Goal: Task Accomplishment & Management: Use online tool/utility

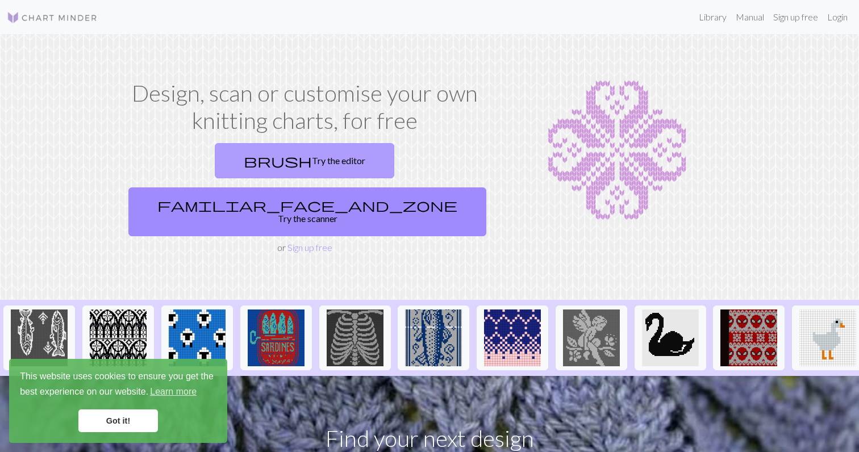
click at [215, 169] on link "brush Try the editor" at bounding box center [305, 160] width 180 height 35
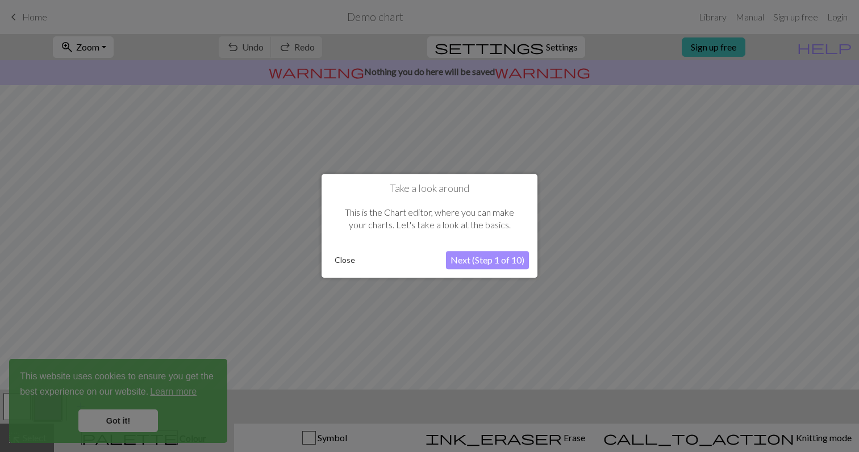
click at [341, 260] on button "Close" at bounding box center [345, 260] width 30 height 17
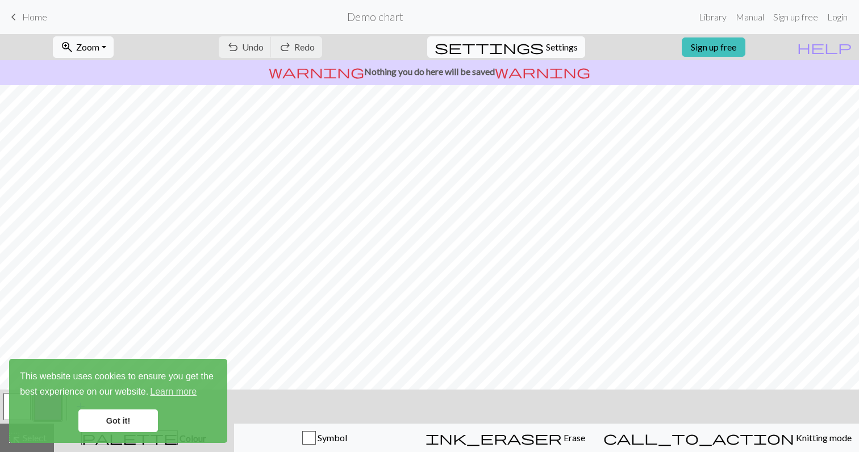
click at [546, 51] on span "Settings" at bounding box center [562, 47] width 32 height 14
select select "aran"
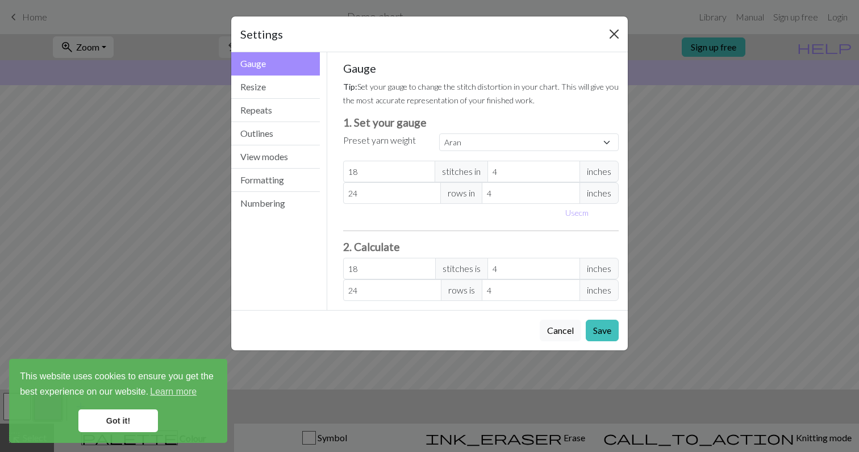
click at [613, 32] on button "Close" at bounding box center [614, 34] width 18 height 18
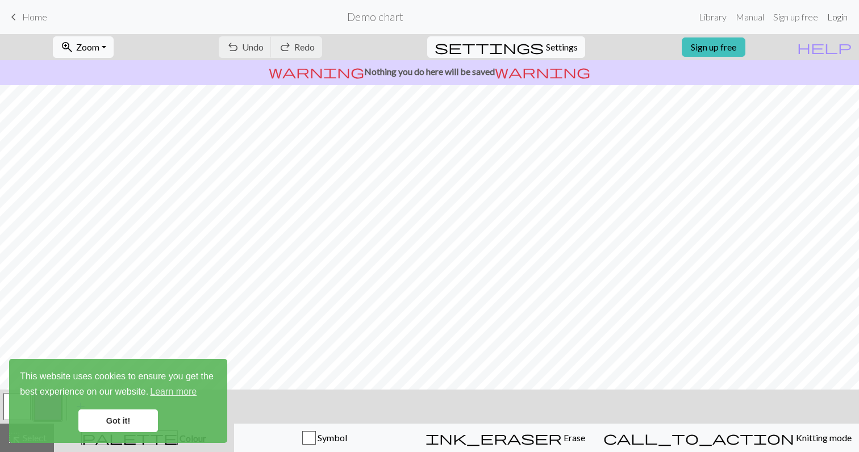
click at [824, 18] on link "Login" at bounding box center [838, 17] width 30 height 23
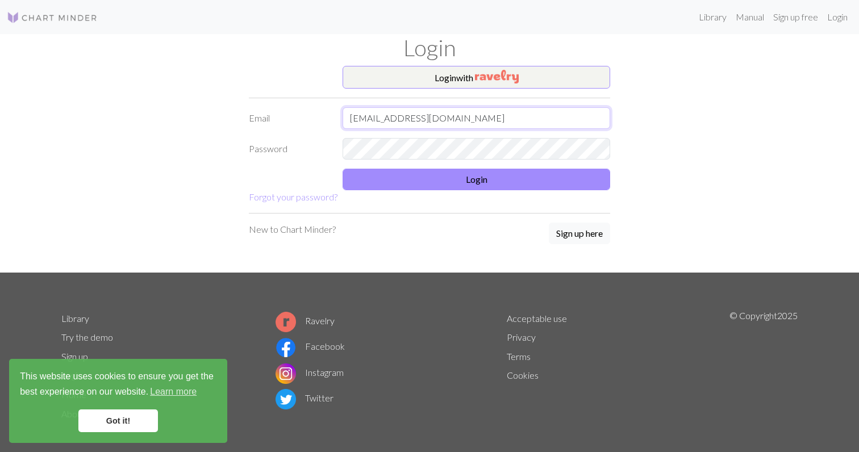
click at [464, 120] on input "green917angela@gmail.co" at bounding box center [477, 118] width 268 height 22
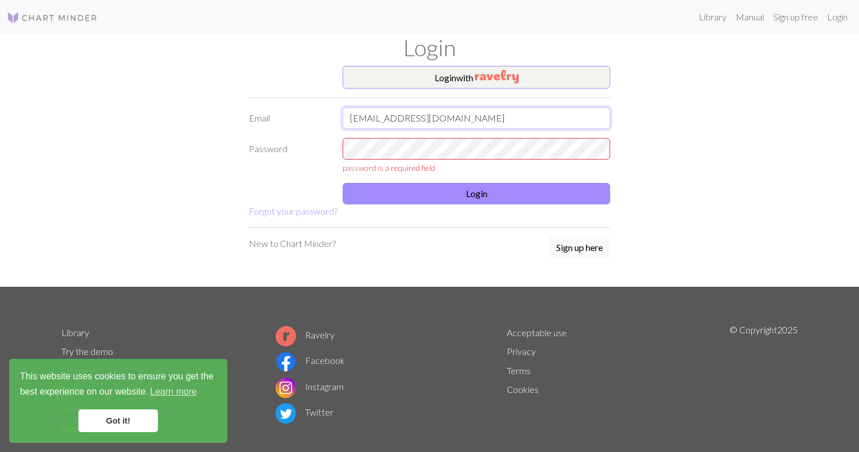
type input "green917angela@gmail.com"
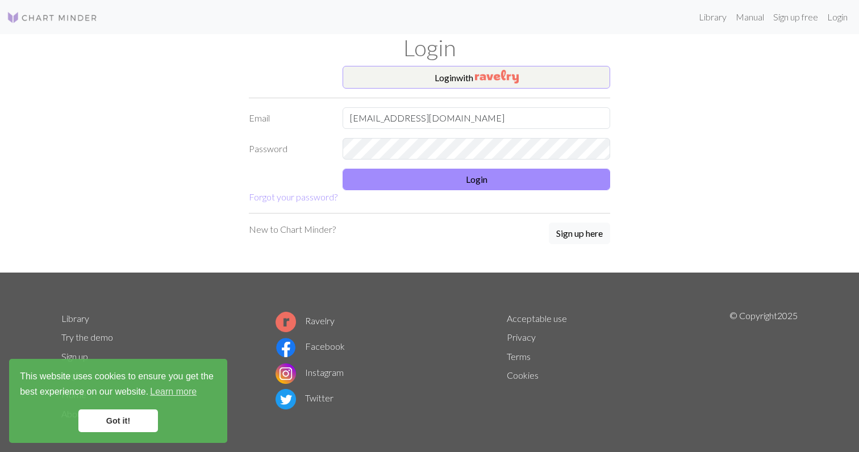
click at [474, 76] on button "Login with" at bounding box center [477, 77] width 268 height 23
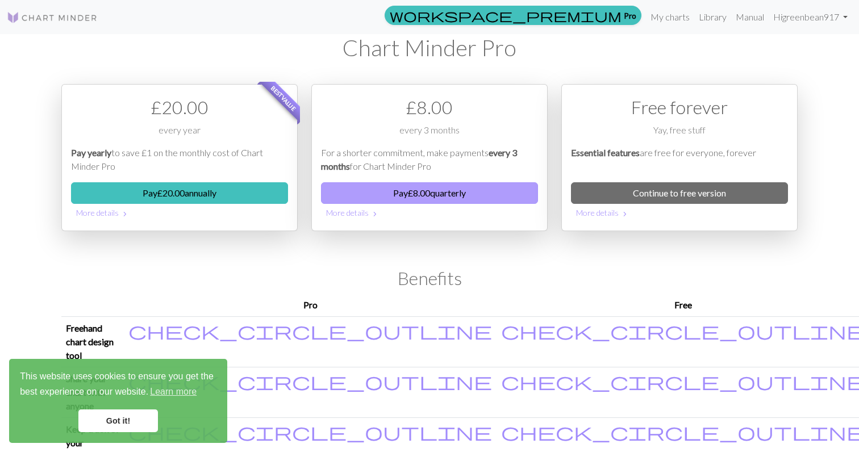
click at [462, 192] on button "Pay £ 8.00 quarterly" at bounding box center [429, 193] width 217 height 22
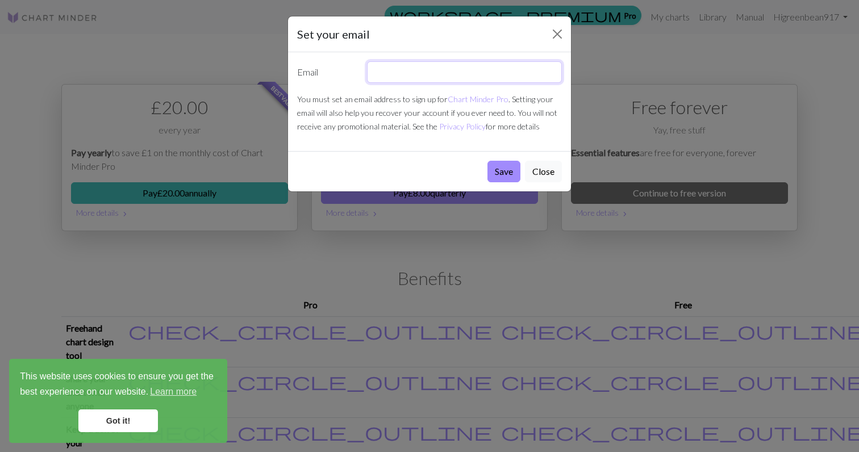
click at [423, 77] on input "text" at bounding box center [465, 72] width 196 height 22
type input "green917angela@gmail.com"
click at [510, 170] on button "Save" at bounding box center [504, 172] width 33 height 22
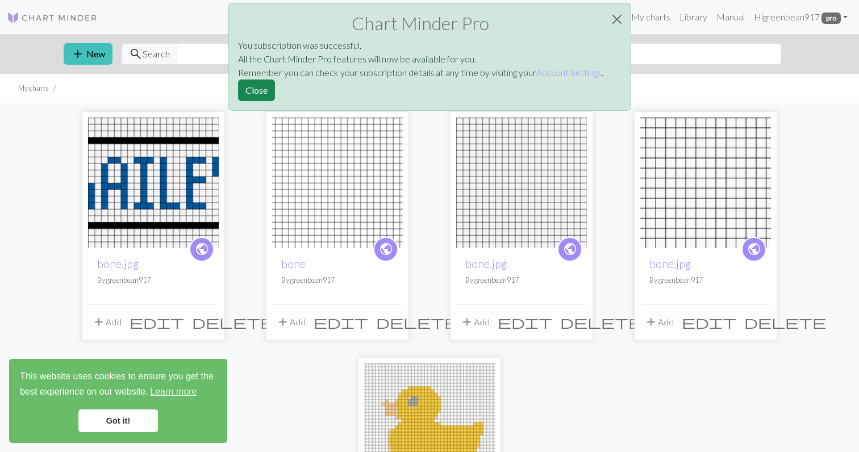
click at [572, 391] on div "public bone.jpg By greenbean917 add Add edit delete public bone By greenbean917…" at bounding box center [430, 349] width 750 height 492
click at [248, 89] on button "Close" at bounding box center [256, 91] width 37 height 22
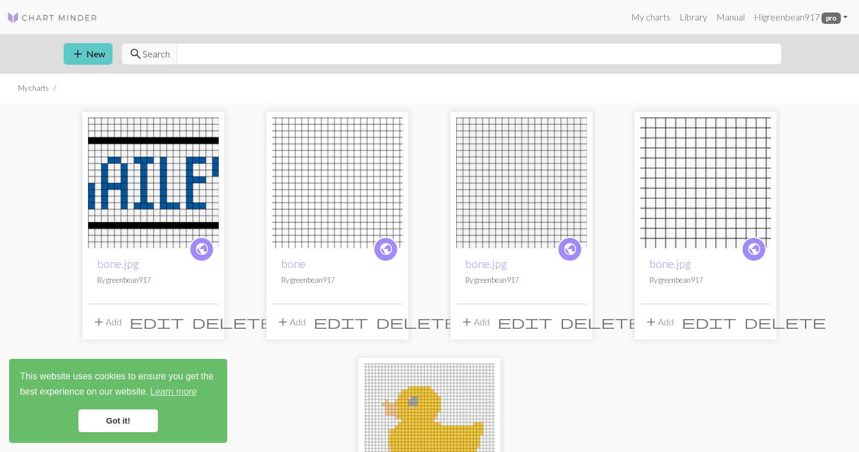
click at [101, 57] on button "add New" at bounding box center [88, 54] width 49 height 22
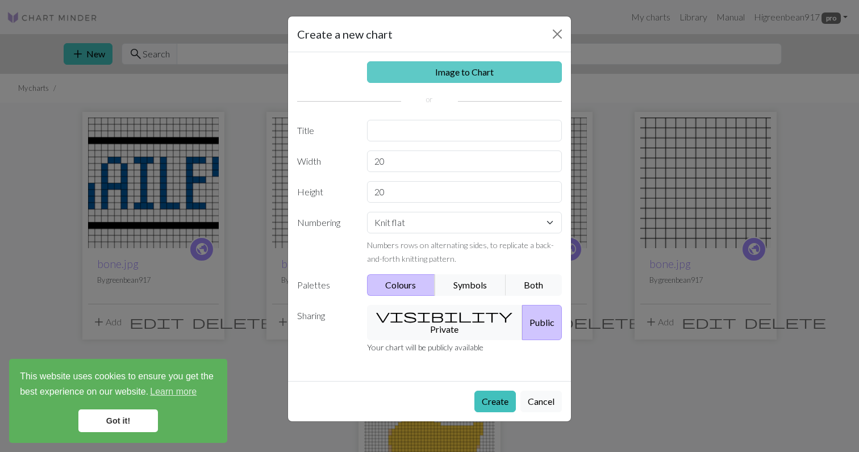
click at [431, 80] on link "Image to Chart" at bounding box center [465, 72] width 196 height 22
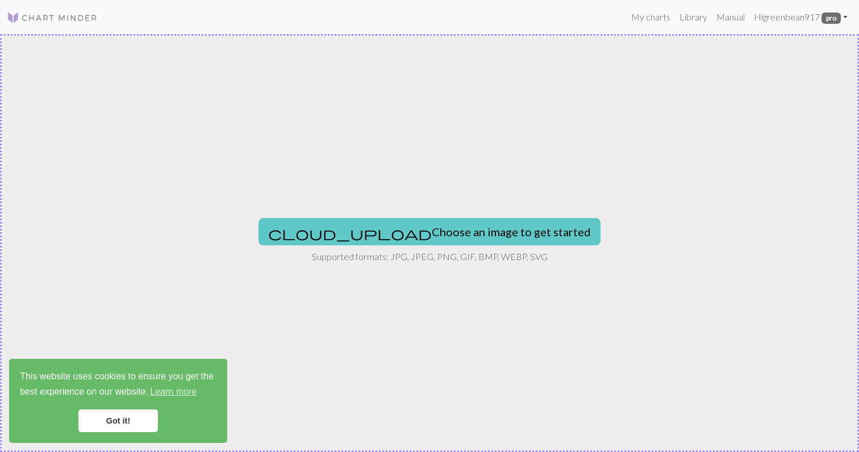
click at [429, 240] on button "cloud_upload Choose an image to get started" at bounding box center [430, 231] width 342 height 27
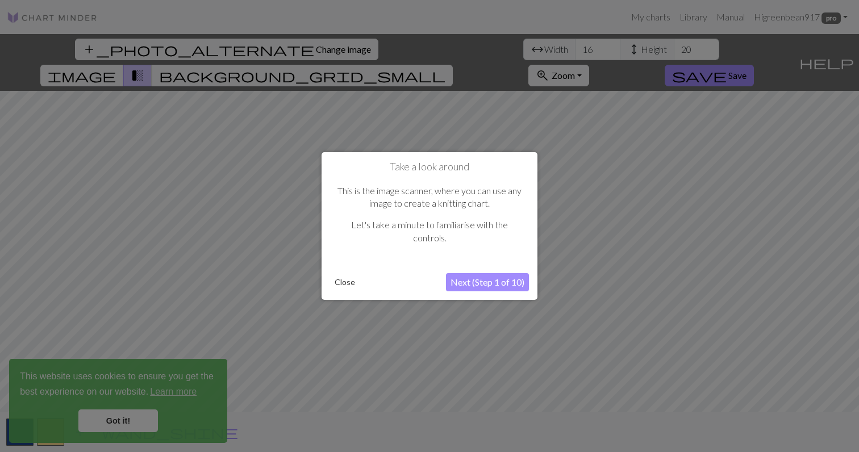
click at [490, 282] on button "Next (Step 1 of 10)" at bounding box center [487, 282] width 83 height 18
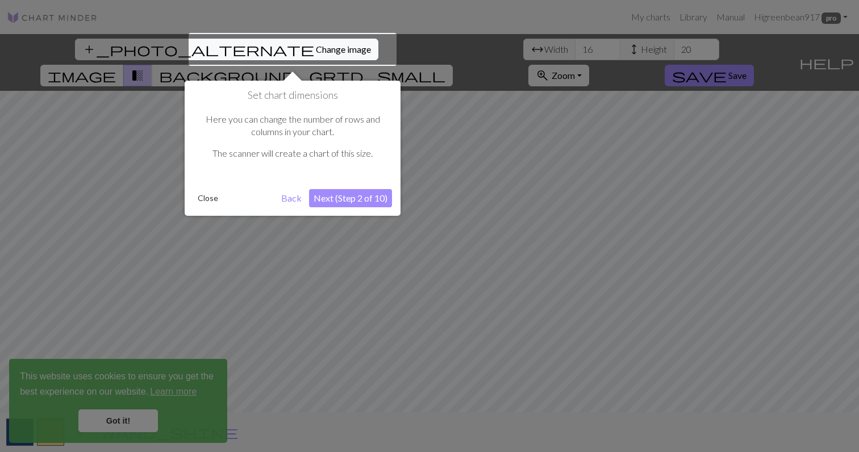
click at [357, 189] on button "Next (Step 2 of 10)" at bounding box center [350, 198] width 83 height 18
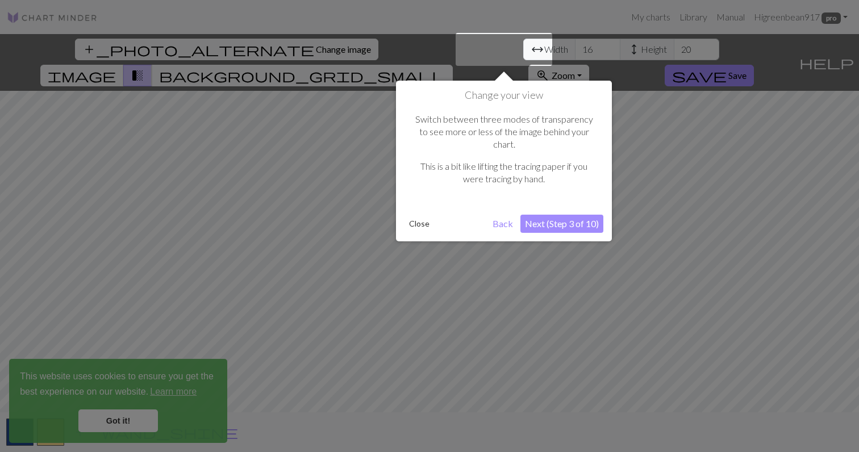
click at [553, 215] on button "Next (Step 3 of 10)" at bounding box center [562, 224] width 83 height 18
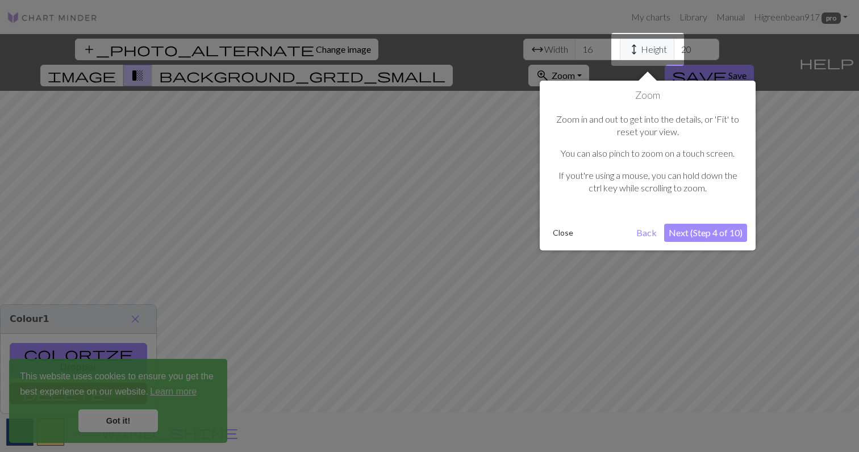
click at [677, 222] on div "Zoom Zoom in and out to get into the details, or 'Fit' to reset your view. You …" at bounding box center [648, 166] width 216 height 170
click at [683, 230] on button "Next (Step 4 of 10)" at bounding box center [705, 233] width 83 height 18
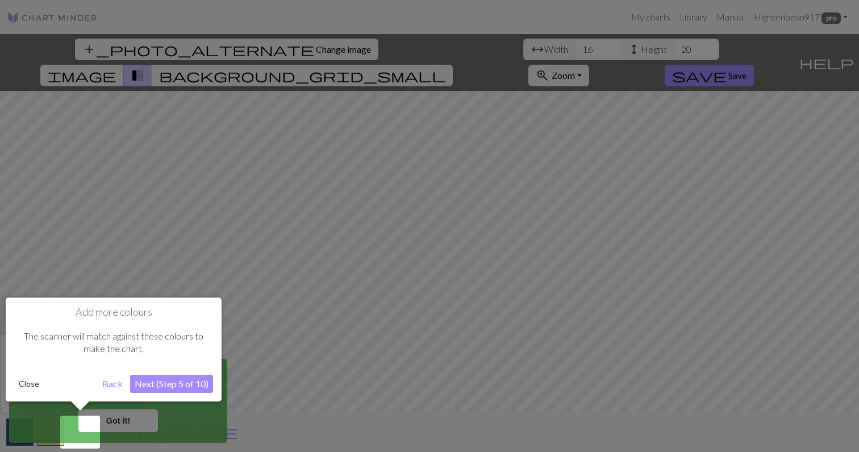
click at [275, 42] on div at bounding box center [429, 226] width 859 height 452
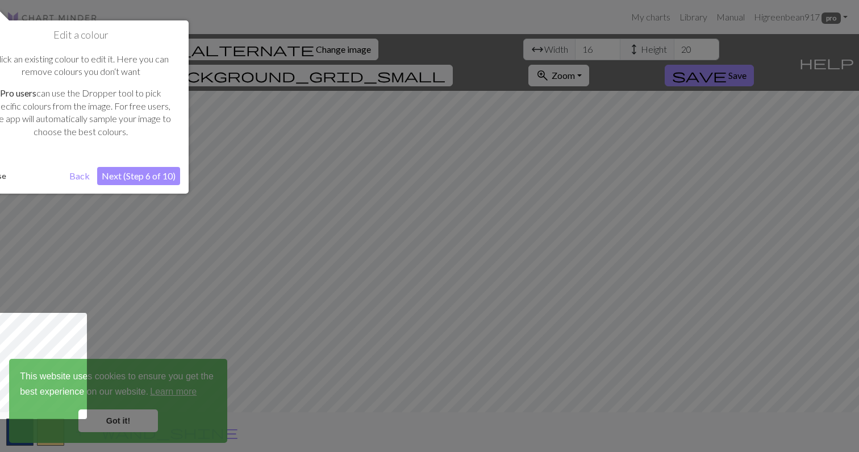
click at [276, 52] on div at bounding box center [429, 226] width 859 height 452
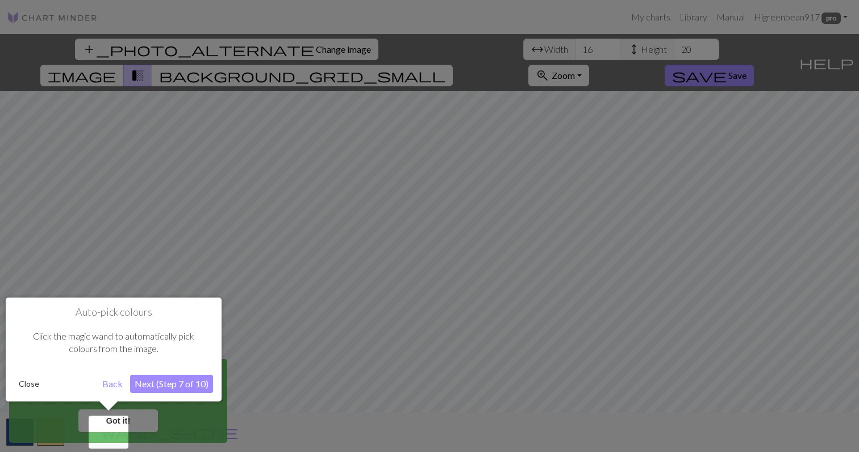
click at [152, 390] on button "Next (Step 7 of 10)" at bounding box center [171, 384] width 83 height 18
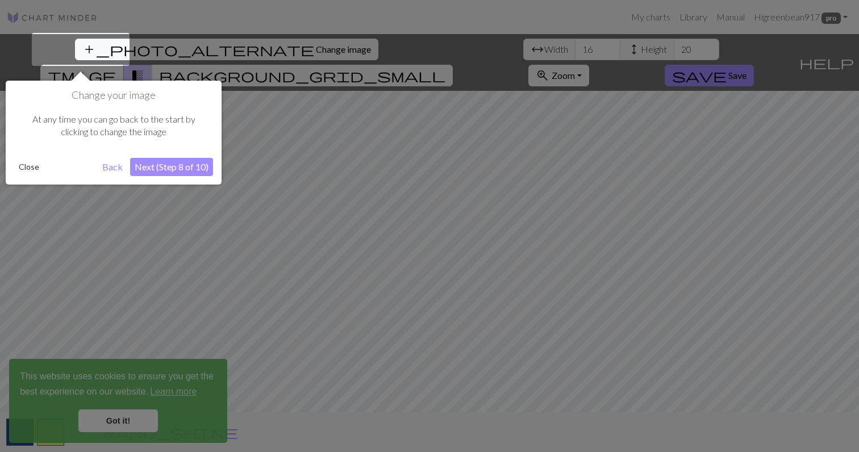
click at [187, 174] on button "Next (Step 8 of 10)" at bounding box center [171, 167] width 83 height 18
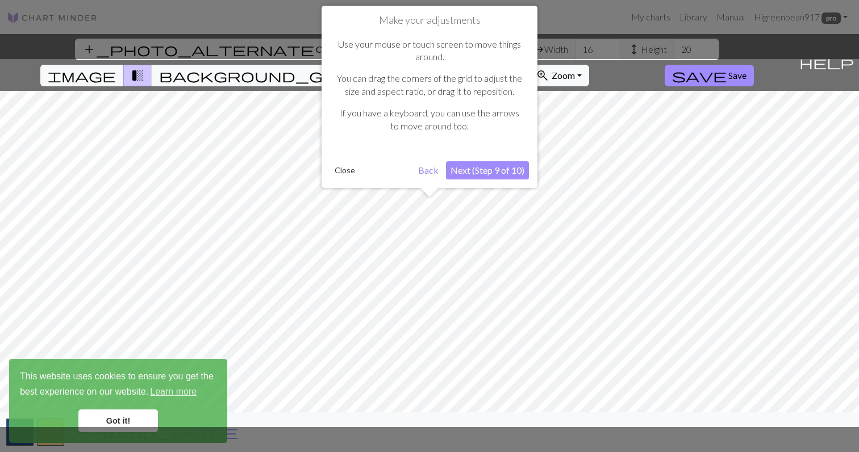
click at [467, 175] on button "Next (Step 9 of 10)" at bounding box center [487, 170] width 83 height 18
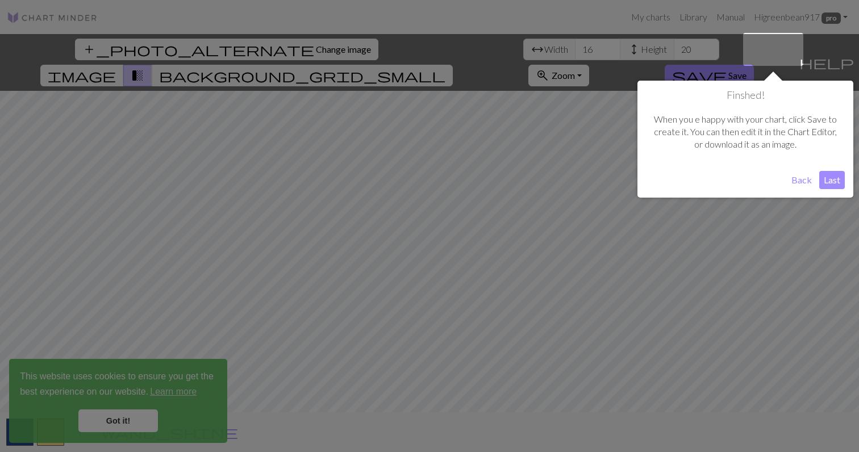
click at [833, 176] on button "Last" at bounding box center [833, 180] width 26 height 18
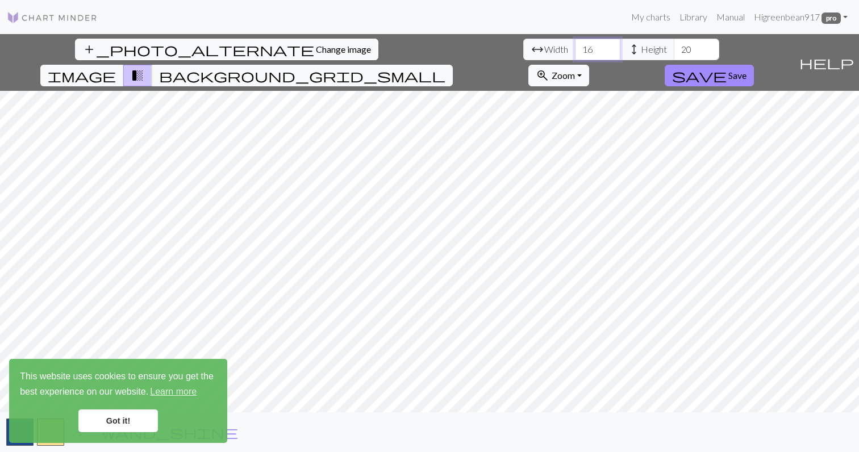
click at [575, 56] on input "16" at bounding box center [597, 50] width 45 height 22
type input "1"
type input "74"
click at [674, 49] on input "20" at bounding box center [696, 50] width 45 height 22
type input "2"
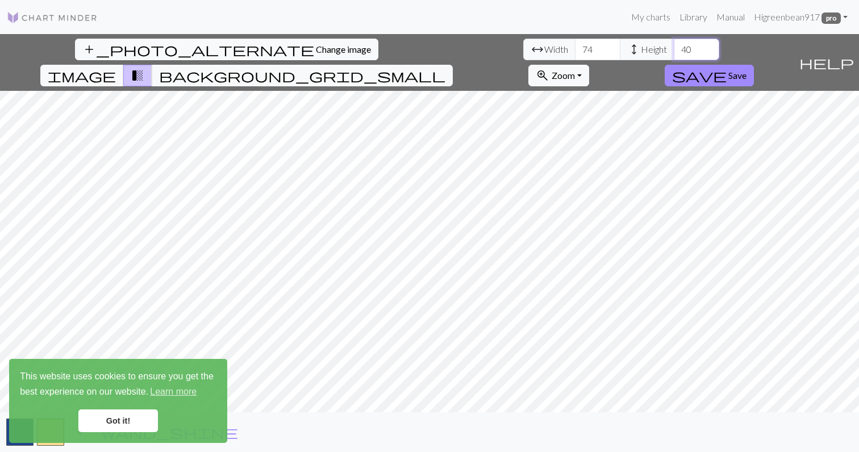
type input "40"
click at [425, 57] on div "add_photo_alternate Change image arrow_range Width 74 height Height 40 image tr…" at bounding box center [429, 243] width 859 height 418
click at [435, 425] on div "add_photo_alternate Change image arrow_range Width 74 height Height 40 image tr…" at bounding box center [429, 243] width 859 height 418
click at [124, 65] on button "image" at bounding box center [82, 76] width 84 height 22
click at [446, 68] on span "background_grid_small" at bounding box center [302, 76] width 286 height 16
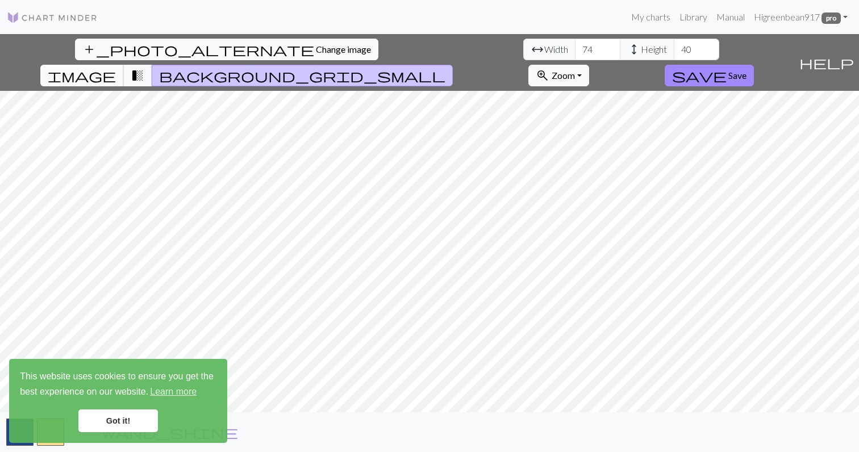
click at [116, 68] on span "image" at bounding box center [82, 76] width 68 height 16
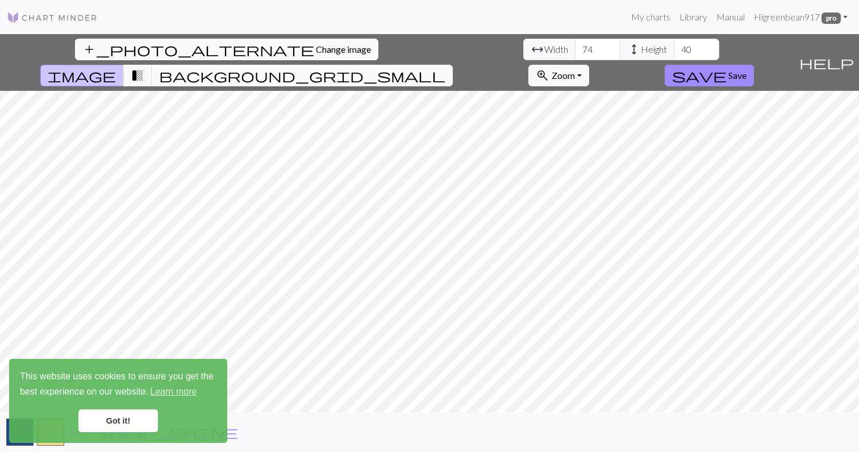
click at [453, 65] on button "background_grid_small" at bounding box center [302, 76] width 301 height 22
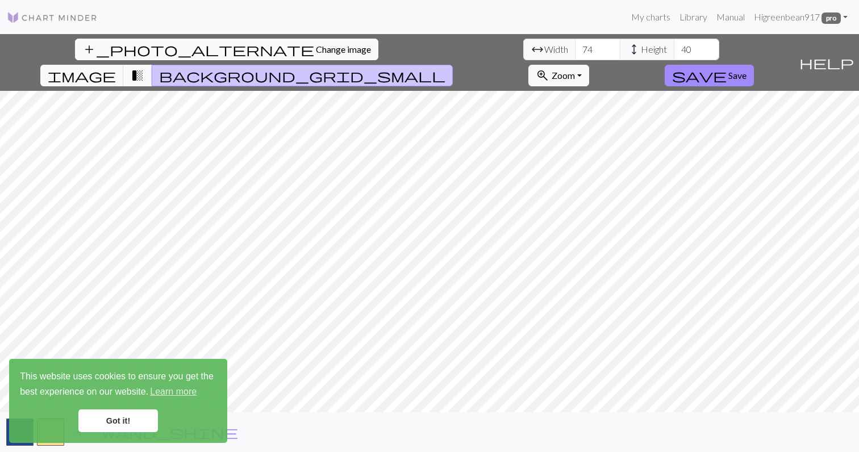
click at [97, 57] on button "add_photo_alternate Change image" at bounding box center [227, 50] width 304 height 22
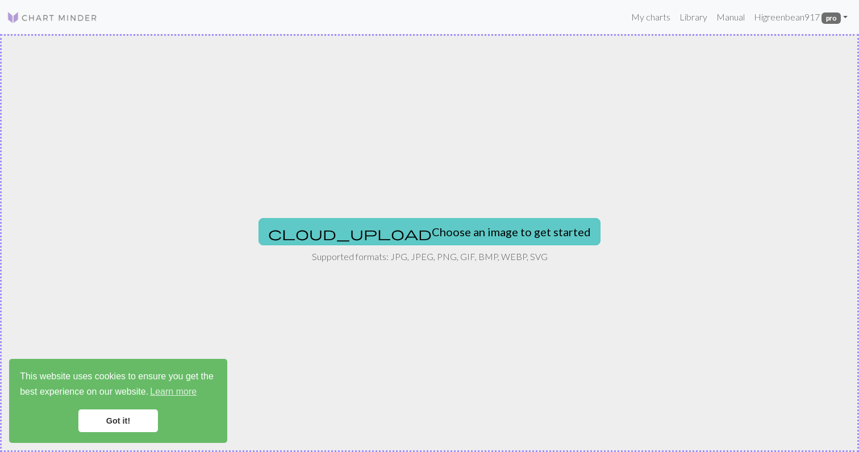
click at [455, 235] on button "cloud_upload Choose an image to get started" at bounding box center [430, 231] width 342 height 27
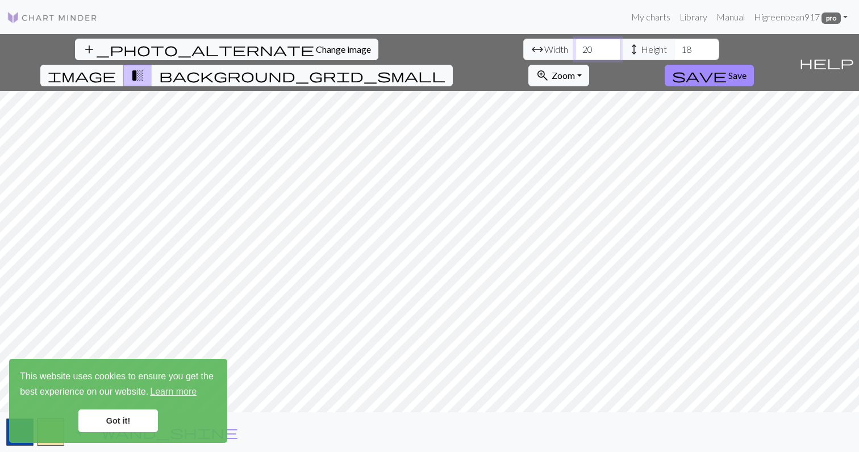
click at [575, 52] on input "20" at bounding box center [597, 50] width 45 height 22
drag, startPoint x: 365, startPoint y: 48, endPoint x: 352, endPoint y: 47, distance: 12.6
click at [674, 47] on input "18" at bounding box center [696, 50] width 45 height 22
type input "40"
click at [575, 47] on input "20" at bounding box center [597, 50] width 45 height 22
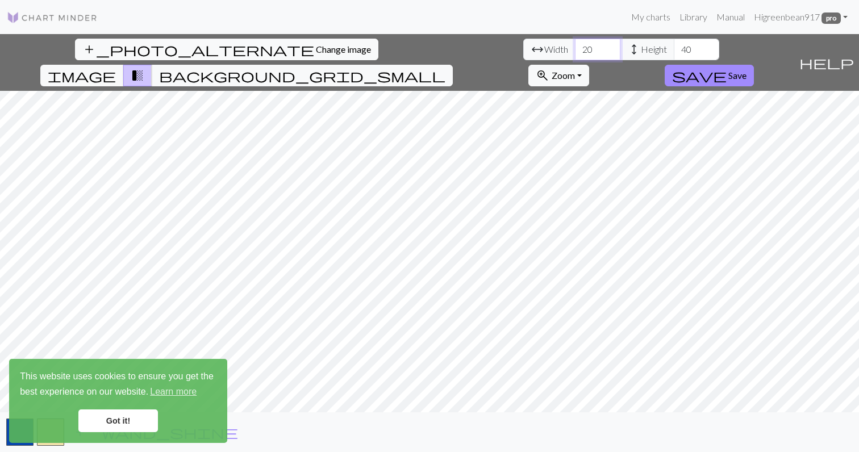
type input "2"
type input "74"
click at [453, 65] on button "background_grid_small" at bounding box center [302, 76] width 301 height 22
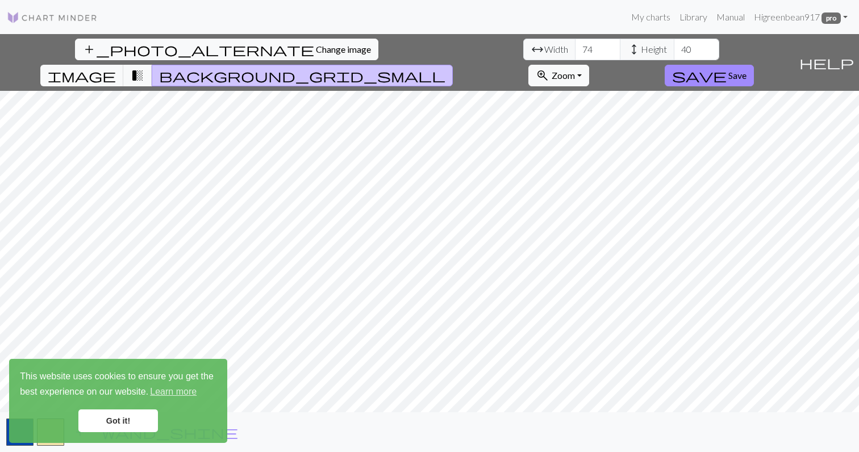
click at [437, 58] on div "add_photo_alternate Change image arrow_range Width 74 height Height 40 image tr…" at bounding box center [429, 243] width 859 height 418
click at [438, 437] on div "add_photo_alternate Change image arrow_range Width 74 height Height 40 image tr…" at bounding box center [429, 243] width 859 height 418
click at [131, 409] on div "This website uses cookies to ensure you get the best experience on our website.…" at bounding box center [118, 401] width 218 height 84
click at [136, 422] on link "Got it!" at bounding box center [118, 421] width 80 height 23
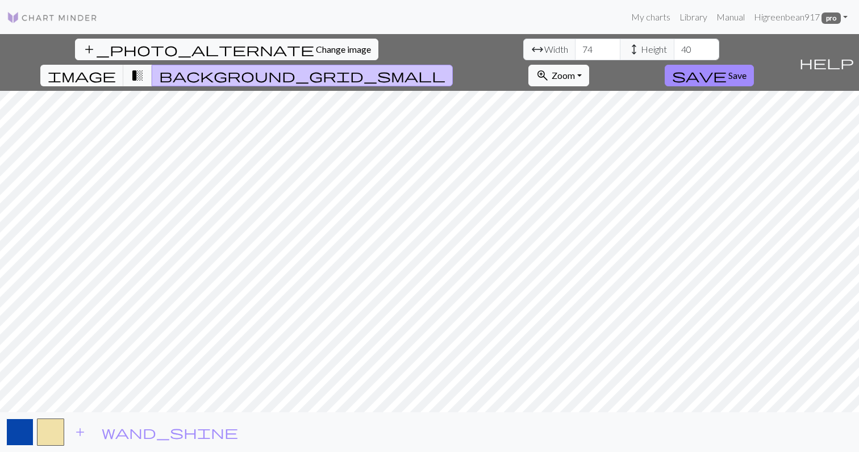
click at [27, 429] on button "button" at bounding box center [19, 432] width 27 height 27
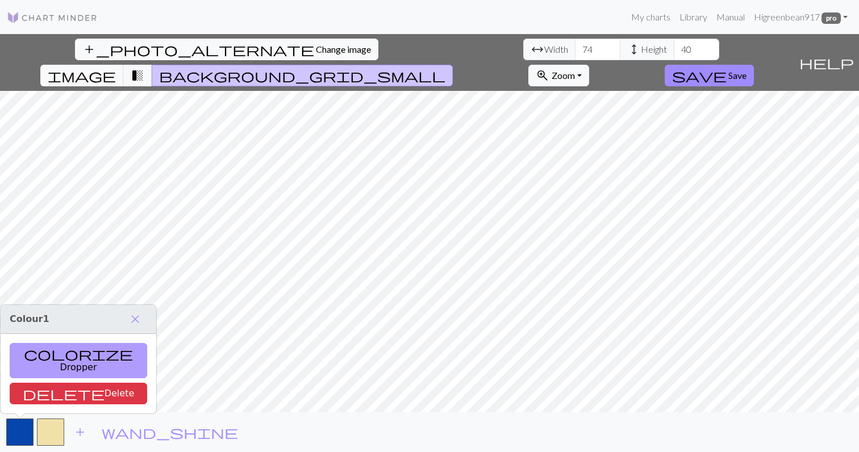
click at [50, 367] on button "colorize Dropper" at bounding box center [79, 360] width 138 height 35
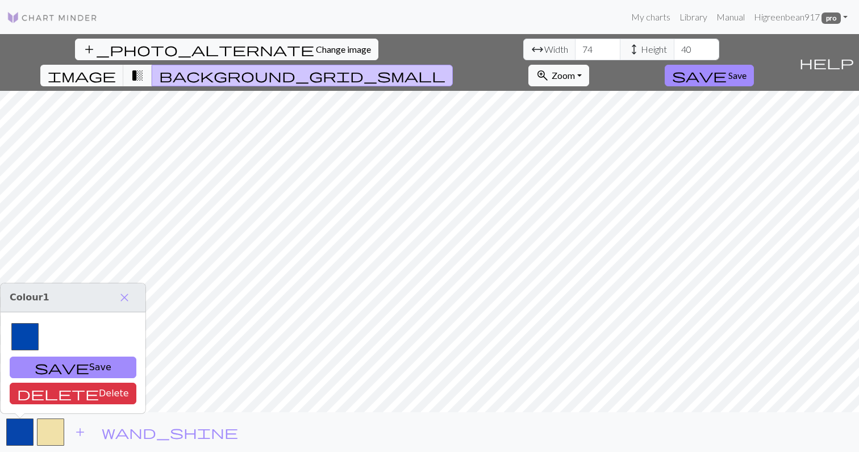
click at [446, 68] on span "background_grid_small" at bounding box center [302, 76] width 286 height 16
click at [116, 68] on span "image" at bounding box center [82, 76] width 68 height 16
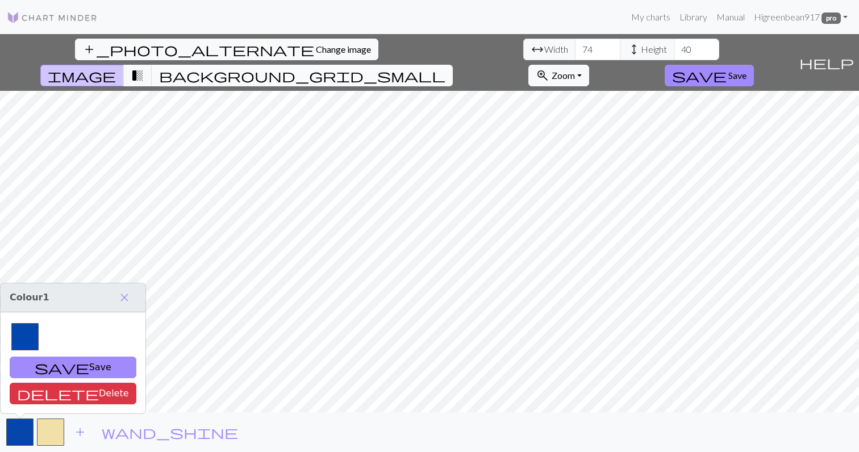
click at [446, 68] on span "background_grid_small" at bounding box center [302, 76] width 286 height 16
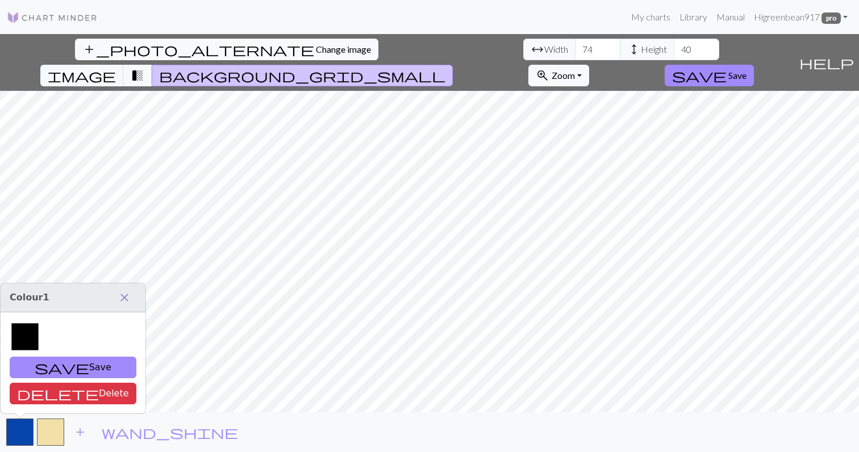
click at [118, 298] on span "close" at bounding box center [125, 298] width 14 height 16
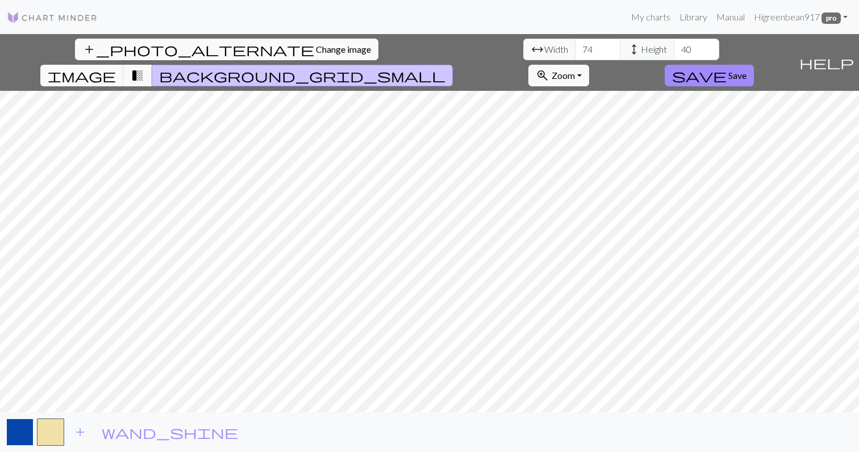
click at [21, 437] on button "button" at bounding box center [19, 432] width 27 height 27
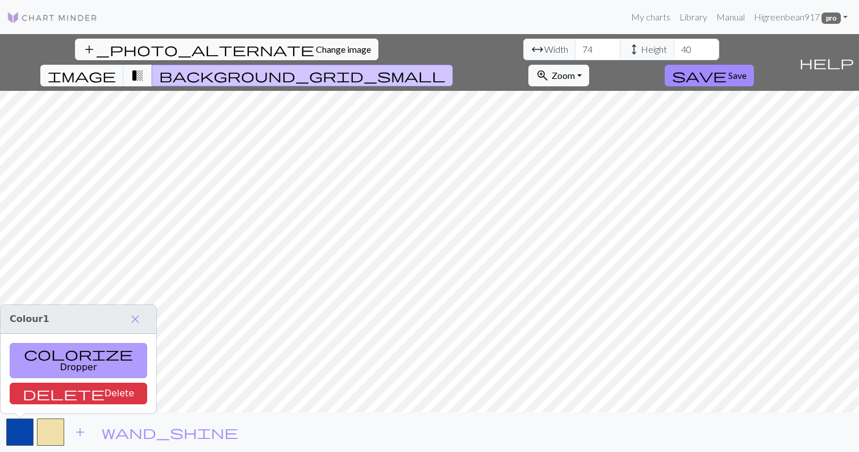
click at [63, 361] on button "colorize Dropper" at bounding box center [79, 360] width 138 height 35
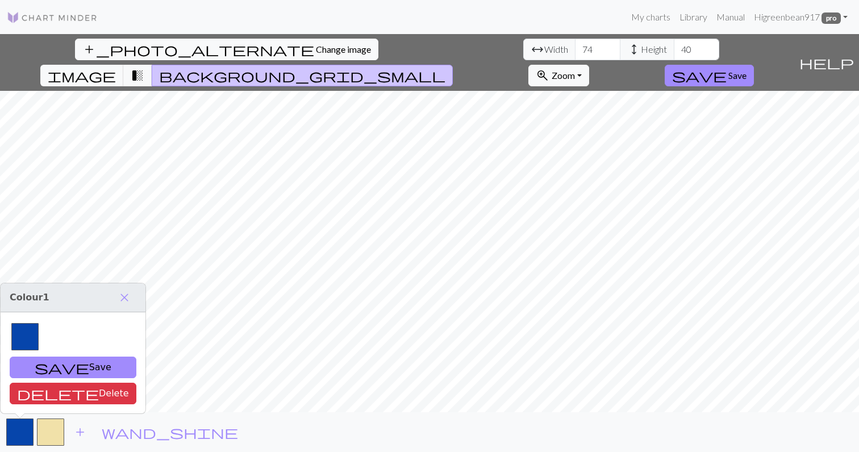
click at [28, 339] on div at bounding box center [24, 336] width 27 height 27
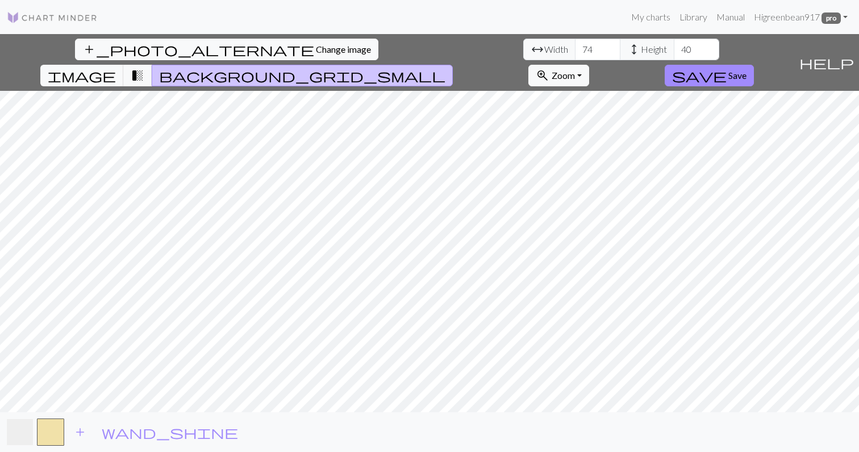
click at [10, 437] on button "button" at bounding box center [19, 432] width 27 height 27
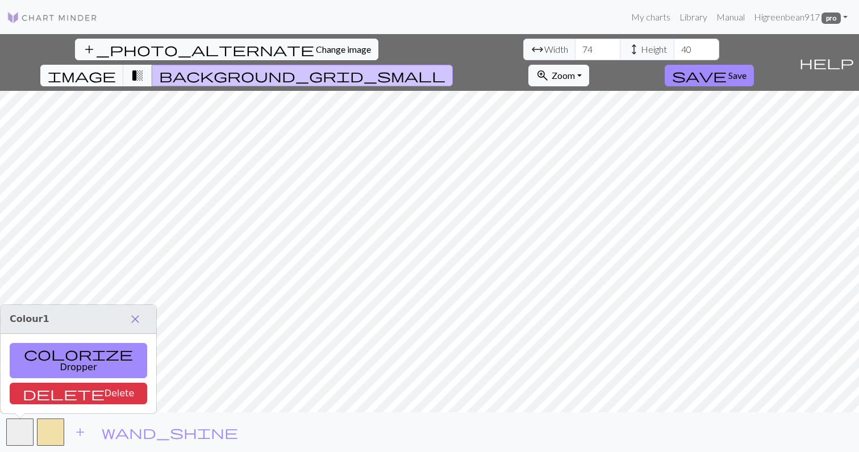
click at [128, 327] on span "close" at bounding box center [135, 319] width 14 height 16
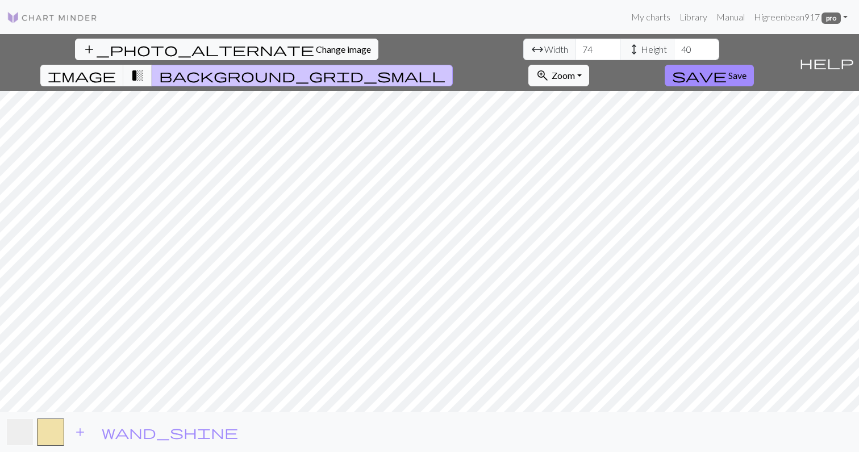
click at [15, 440] on button "button" at bounding box center [19, 432] width 27 height 27
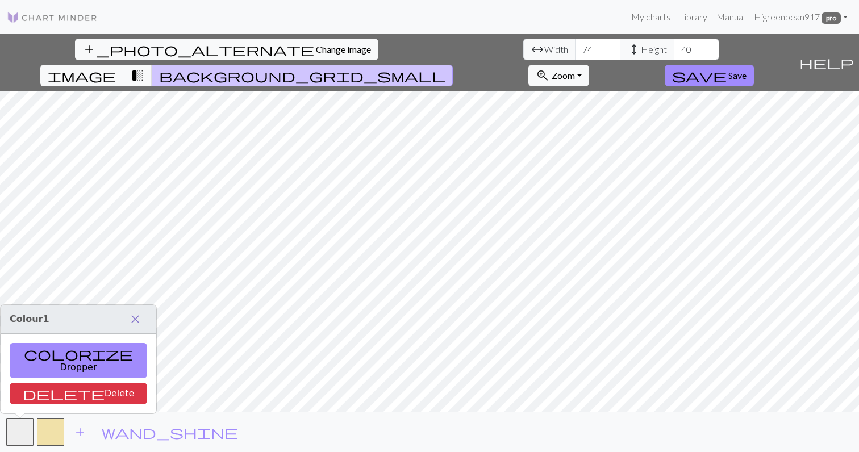
click at [128, 327] on span "close" at bounding box center [135, 319] width 14 height 16
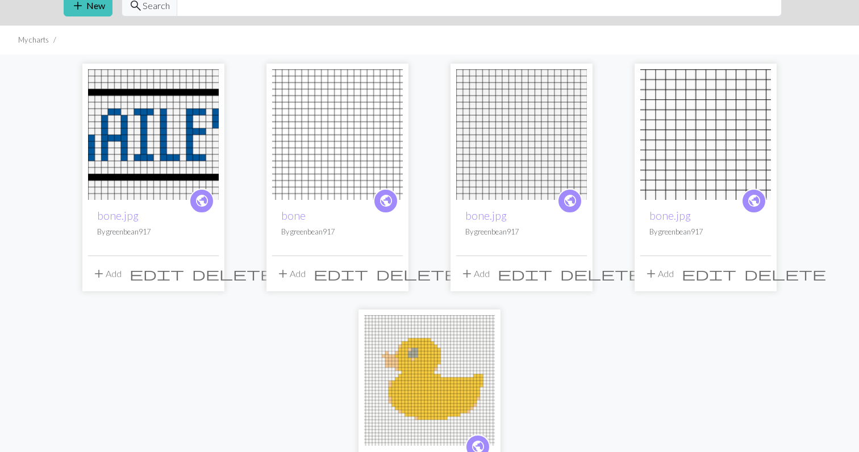
scroll to position [49, 0]
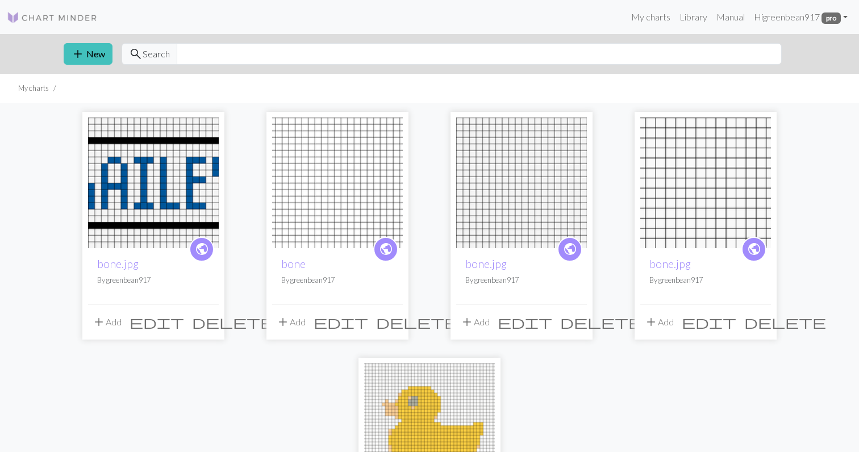
scroll to position [49, 0]
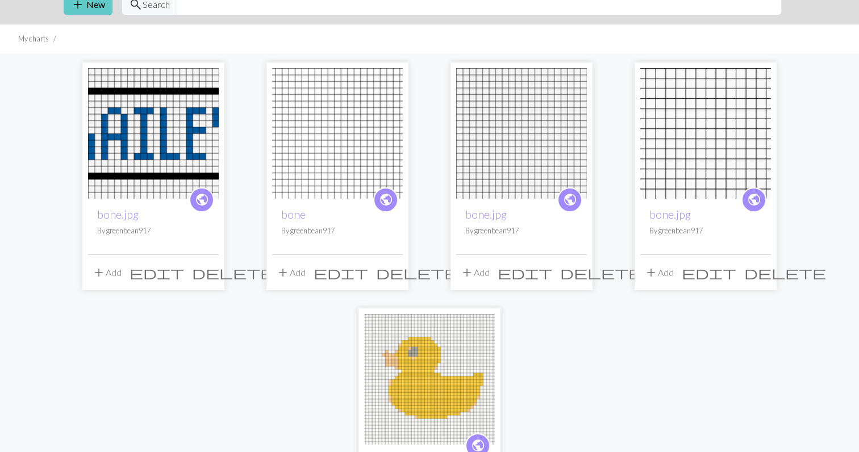
click at [95, 2] on button "add New" at bounding box center [88, 5] width 49 height 22
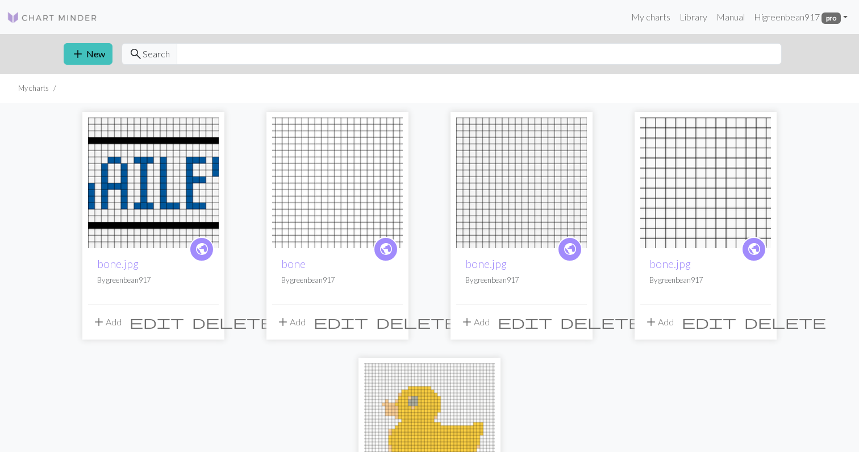
scroll to position [49, 0]
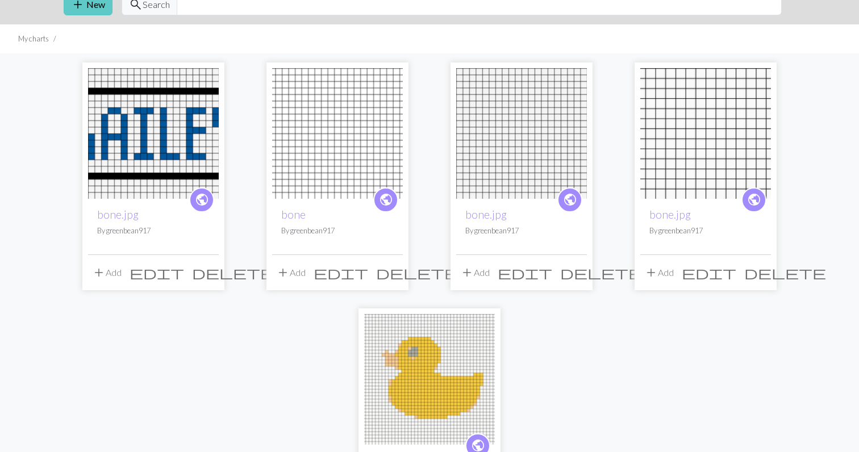
click at [85, 2] on button "add New" at bounding box center [88, 5] width 49 height 22
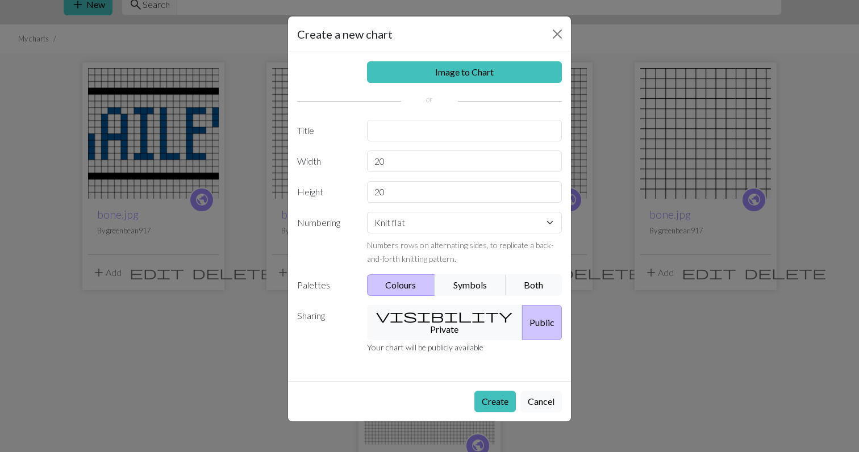
click at [478, 59] on div "Image to Chart Title Width 20 Height 20 Numbering Knit flat Knit in the round L…" at bounding box center [429, 216] width 283 height 329
click at [482, 76] on link "Image to Chart" at bounding box center [465, 72] width 196 height 22
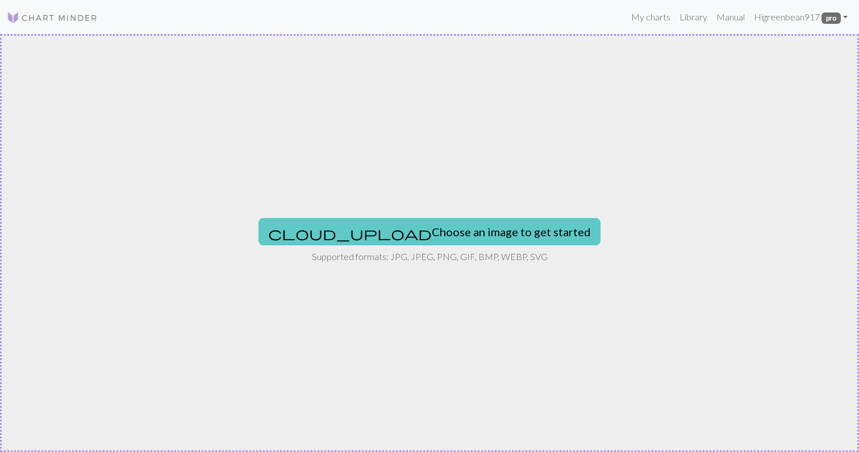
click at [473, 239] on button "cloud_upload Choose an image to get started" at bounding box center [430, 231] width 342 height 27
click at [412, 239] on button "cloud_upload Choose an image to get started" at bounding box center [430, 231] width 342 height 27
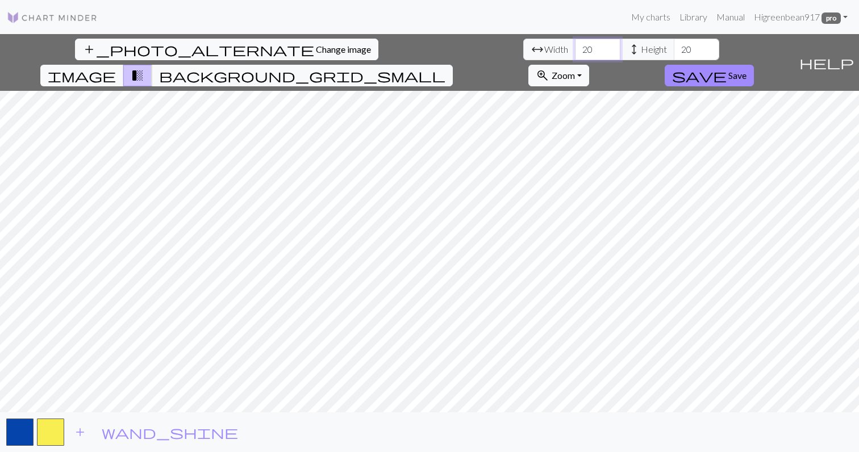
drag, startPoint x: 267, startPoint y: 48, endPoint x: 244, endPoint y: 47, distance: 22.8
click at [524, 47] on div "arrow_range Width 20 height Height 20" at bounding box center [622, 50] width 196 height 22
type input "74"
type input "40"
click at [453, 65] on button "background_grid_small" at bounding box center [302, 76] width 301 height 22
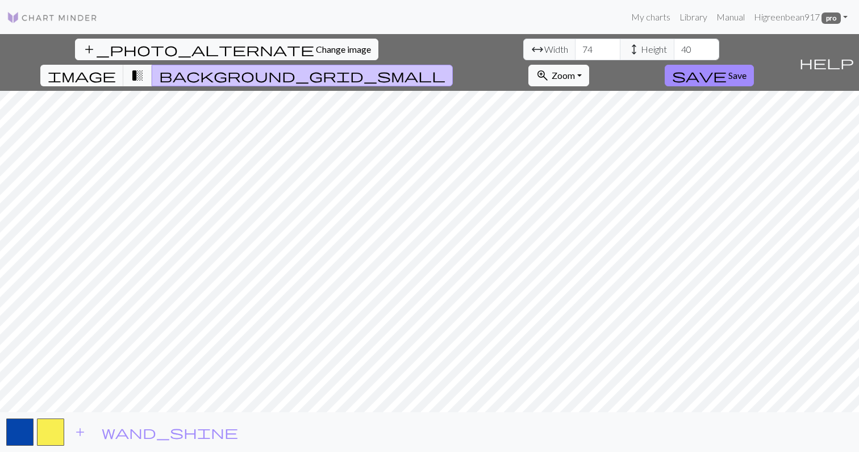
click at [245, 64] on div "add_photo_alternate Change image arrow_range Width 74 height Height 40 image tr…" at bounding box center [429, 243] width 859 height 418
click at [616, 418] on div "add_photo_alternate Change image arrow_range Width 74 height Height 40 image tr…" at bounding box center [429, 243] width 859 height 418
click at [144, 68] on span "transition_fade" at bounding box center [138, 76] width 14 height 16
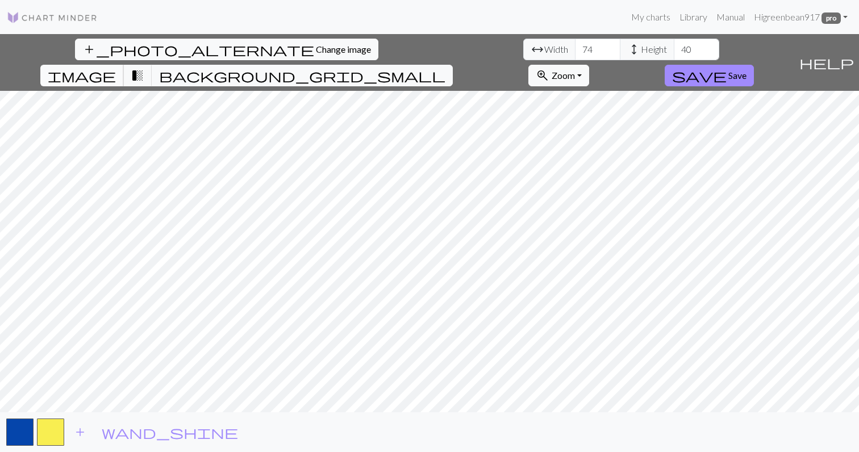
click at [116, 68] on span "image" at bounding box center [82, 76] width 68 height 16
click at [446, 68] on span "background_grid_small" at bounding box center [302, 76] width 286 height 16
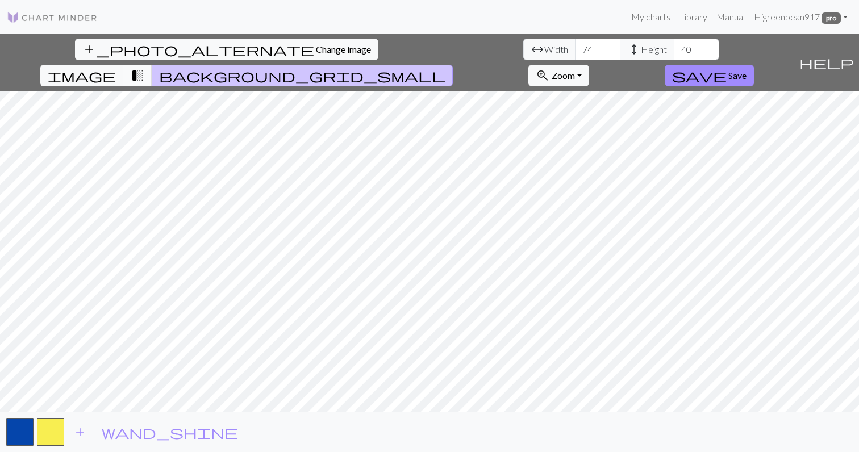
click at [144, 68] on span "transition_fade" at bounding box center [138, 76] width 14 height 16
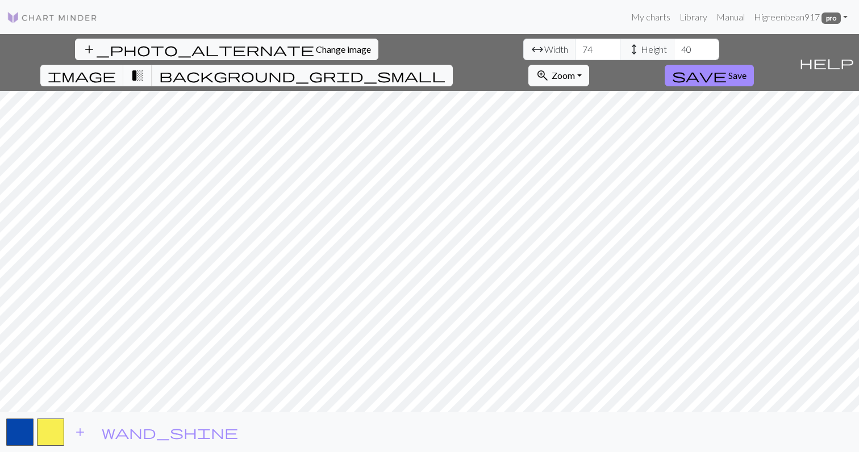
click at [144, 68] on span "transition_fade" at bounding box center [138, 76] width 14 height 16
click at [446, 68] on span "background_grid_small" at bounding box center [302, 76] width 286 height 16
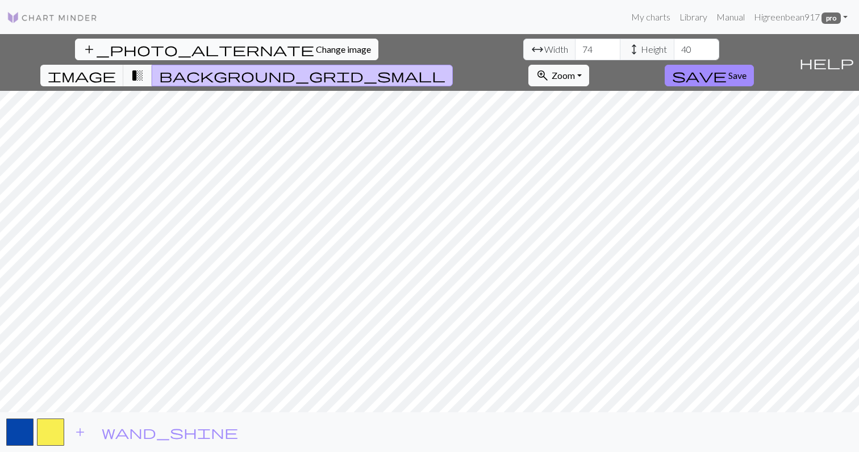
click at [316, 49] on span "Change image" at bounding box center [343, 49] width 55 height 11
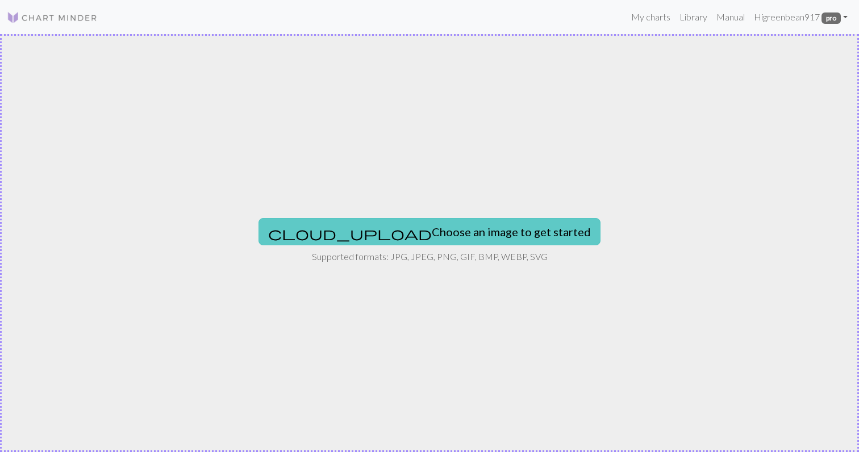
click at [405, 235] on button "cloud_upload Choose an image to get started" at bounding box center [430, 231] width 342 height 27
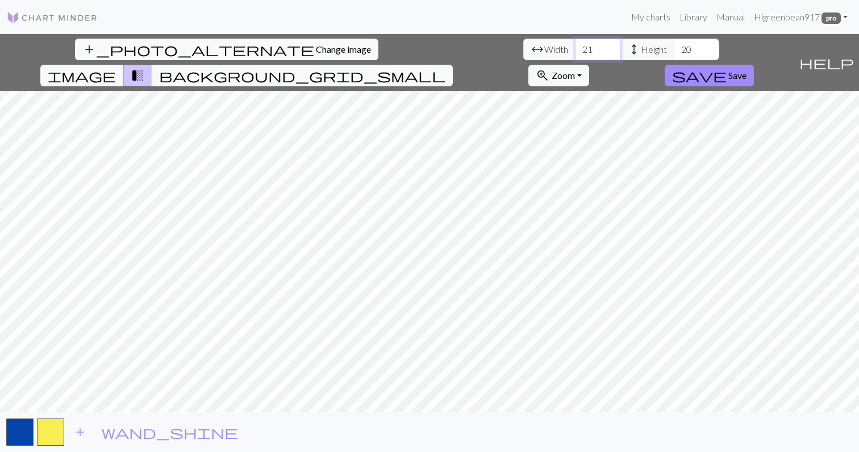
click at [575, 46] on input "21" at bounding box center [597, 50] width 45 height 22
click at [575, 46] on input "22" at bounding box center [597, 50] width 45 height 22
click at [575, 46] on input "23" at bounding box center [597, 50] width 45 height 22
click at [575, 46] on input "24" at bounding box center [597, 50] width 45 height 22
click at [575, 46] on input "25" at bounding box center [597, 50] width 45 height 22
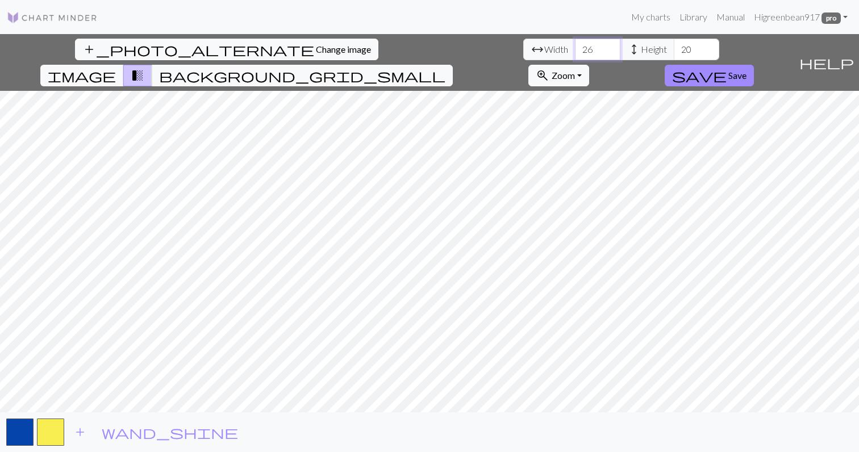
click at [575, 46] on input "26" at bounding box center [597, 50] width 45 height 22
click at [575, 46] on input "27" at bounding box center [597, 50] width 45 height 22
click at [575, 46] on input "28" at bounding box center [597, 50] width 45 height 22
click at [575, 46] on input "29" at bounding box center [597, 50] width 45 height 22
click at [575, 46] on input "30" at bounding box center [597, 50] width 45 height 22
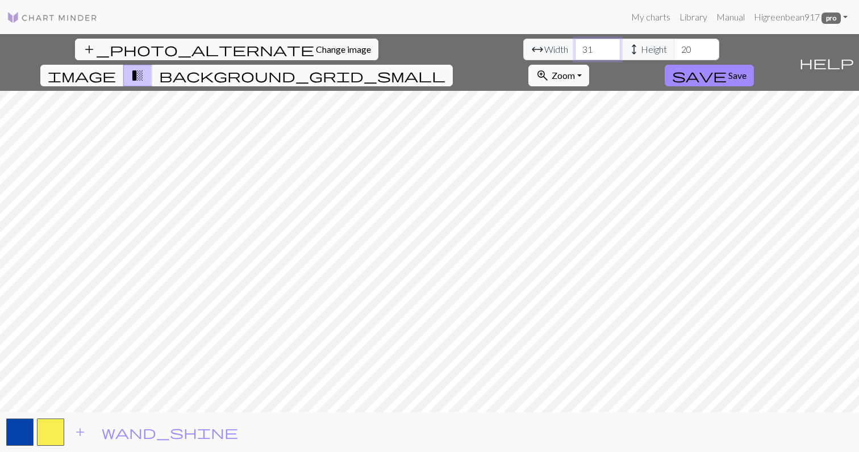
click at [575, 46] on input "31" at bounding box center [597, 50] width 45 height 22
click at [575, 46] on input "32" at bounding box center [597, 50] width 45 height 22
click at [575, 46] on input "33" at bounding box center [597, 50] width 45 height 22
click at [575, 46] on input "34" at bounding box center [597, 50] width 45 height 22
click at [575, 46] on input "35" at bounding box center [597, 50] width 45 height 22
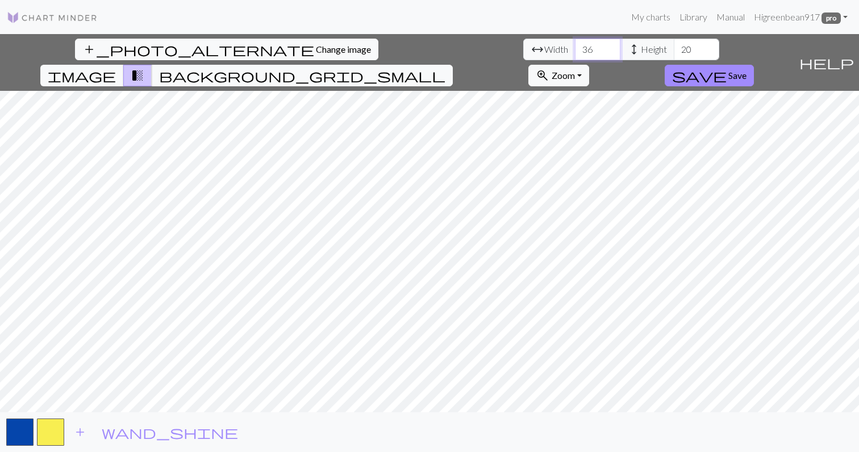
click at [575, 46] on input "36" at bounding box center [597, 50] width 45 height 22
click at [575, 46] on input "37" at bounding box center [597, 50] width 45 height 22
click at [575, 46] on input "38" at bounding box center [597, 50] width 45 height 22
click at [575, 46] on input "39" at bounding box center [597, 50] width 45 height 22
click at [575, 46] on input "40" at bounding box center [597, 50] width 45 height 22
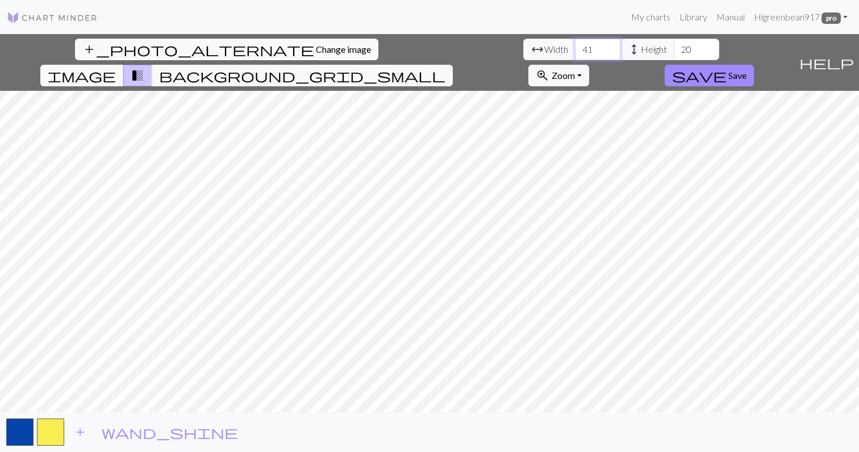
click at [575, 46] on input "41" at bounding box center [597, 50] width 45 height 22
click at [575, 46] on input "42" at bounding box center [597, 50] width 45 height 22
click at [575, 46] on input "43" at bounding box center [597, 50] width 45 height 22
click at [575, 46] on input "44" at bounding box center [597, 50] width 45 height 22
click at [575, 46] on input "45" at bounding box center [597, 50] width 45 height 22
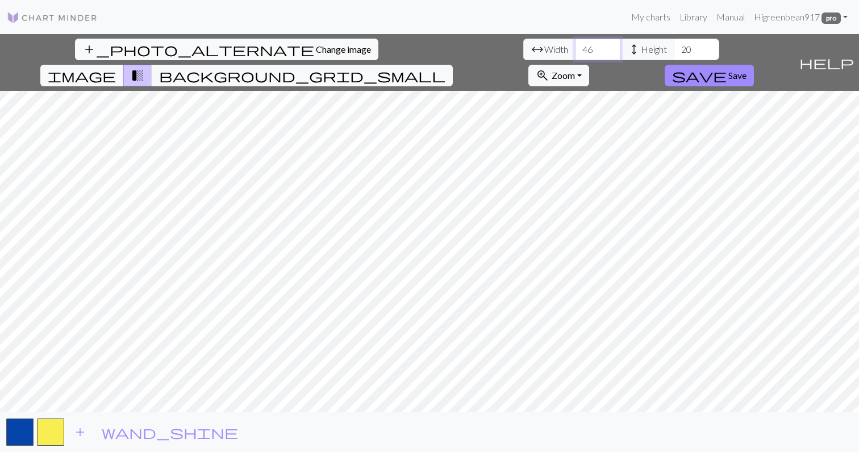
click at [575, 46] on input "46" at bounding box center [597, 50] width 45 height 22
click at [575, 46] on input "47" at bounding box center [597, 50] width 45 height 22
click at [575, 46] on input "48" at bounding box center [597, 50] width 45 height 22
click at [575, 46] on input "49" at bounding box center [597, 50] width 45 height 22
click at [575, 46] on input "50" at bounding box center [597, 50] width 45 height 22
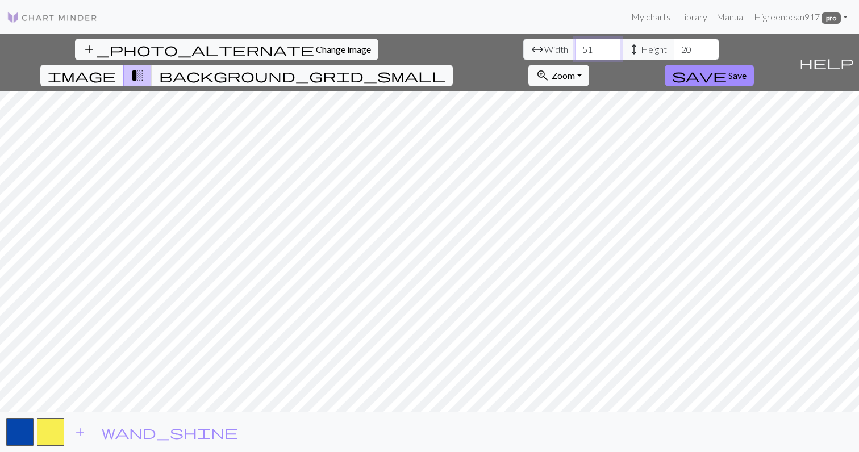
click at [575, 46] on input "51" at bounding box center [597, 50] width 45 height 22
click at [575, 46] on input "52" at bounding box center [597, 50] width 45 height 22
click at [575, 46] on input "53" at bounding box center [597, 50] width 45 height 22
click at [575, 46] on input "54" at bounding box center [597, 50] width 45 height 22
type input "55"
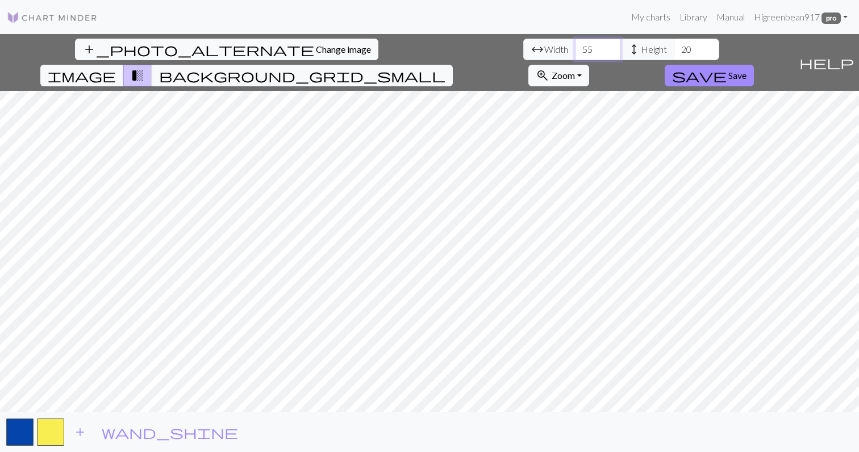
click at [575, 46] on input "55" at bounding box center [597, 50] width 45 height 22
click at [316, 48] on span "Change image" at bounding box center [343, 49] width 55 height 11
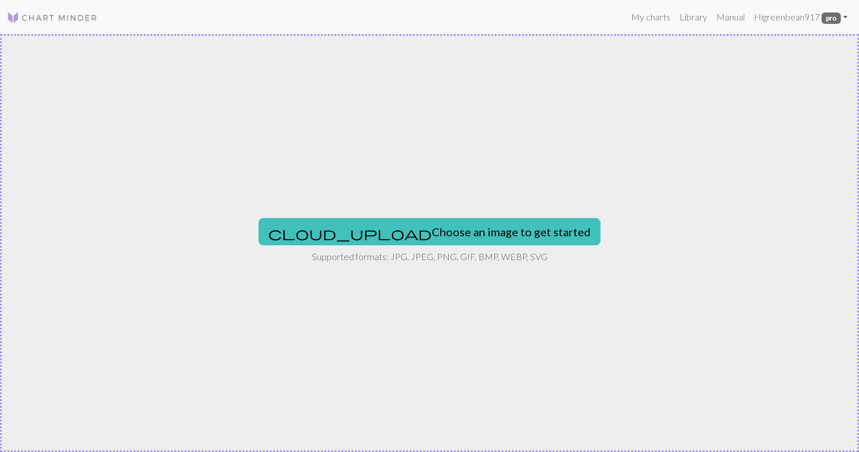
click at [424, 218] on div "cloud_upload Choose an image to get started Supported formats: JPG, JPEG, PNG, …" at bounding box center [429, 243] width 859 height 418
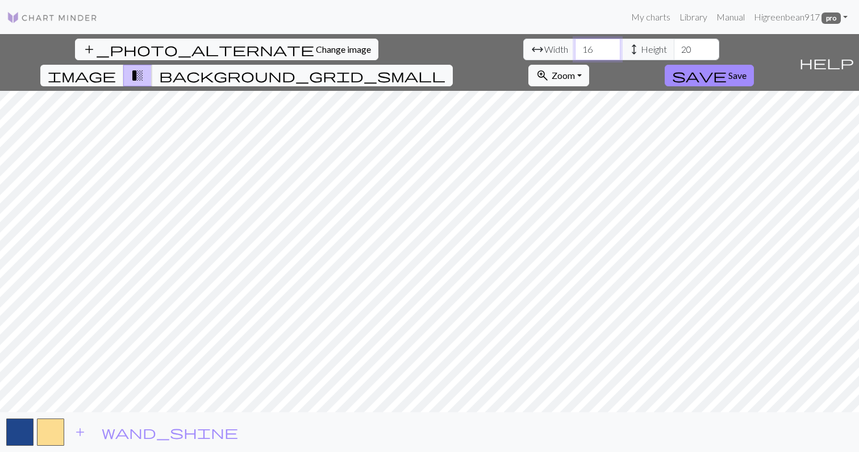
drag, startPoint x: 264, startPoint y: 47, endPoint x: 252, endPoint y: 47, distance: 11.9
click at [575, 47] on input "16" at bounding box center [597, 50] width 45 height 22
type input "74"
type input "40"
click at [431, 426] on div "add_photo_alternate Change image arrow_range Width 74 height Height 40 image tr…" at bounding box center [429, 243] width 859 height 418
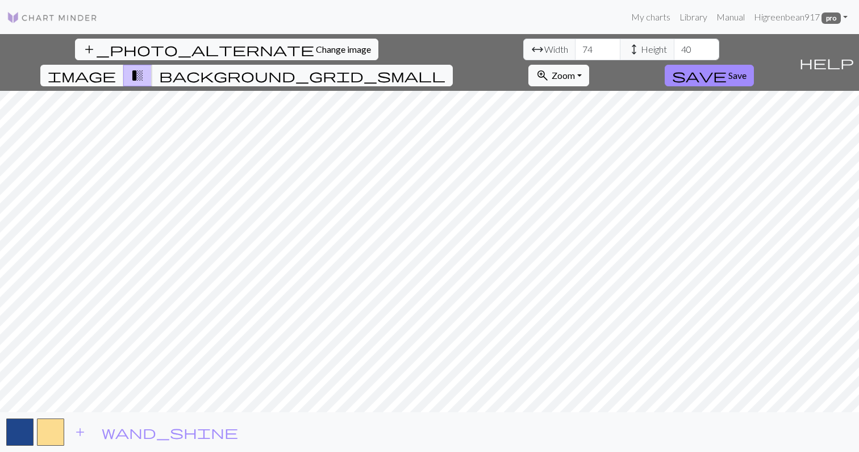
click at [405, 56] on div "add_photo_alternate Change image arrow_range Width 74 height Height 40 image tr…" at bounding box center [429, 243] width 859 height 418
click at [747, 70] on span "Save" at bounding box center [738, 75] width 18 height 11
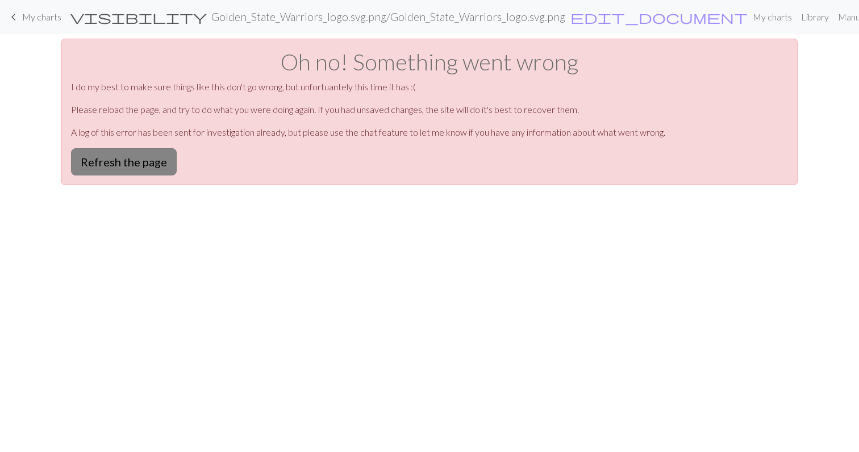
click at [133, 160] on button "Refresh the page" at bounding box center [124, 161] width 106 height 27
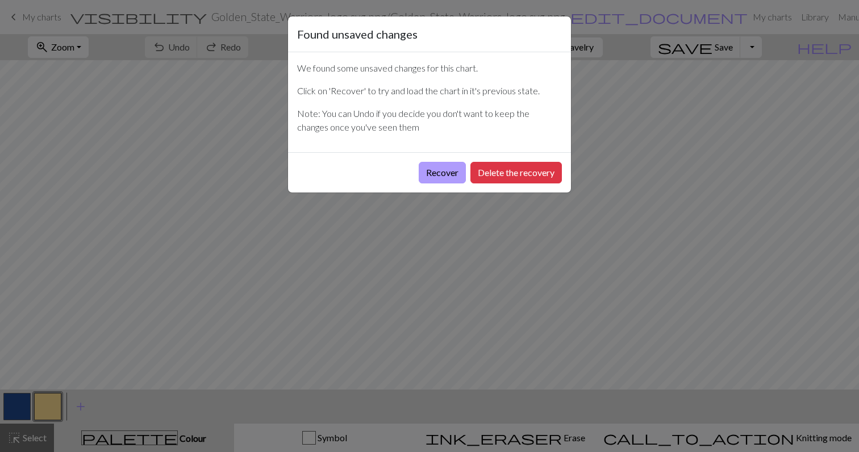
click at [432, 177] on button "Recover" at bounding box center [442, 173] width 47 height 22
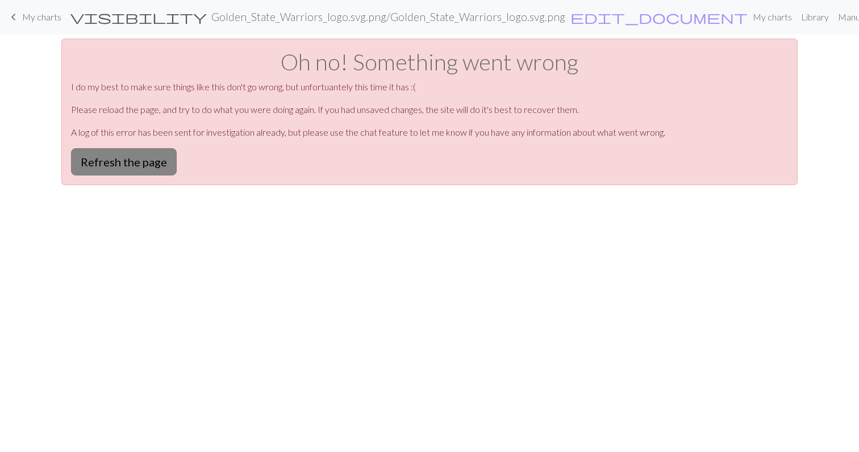
click at [134, 164] on button "Refresh the page" at bounding box center [124, 161] width 106 height 27
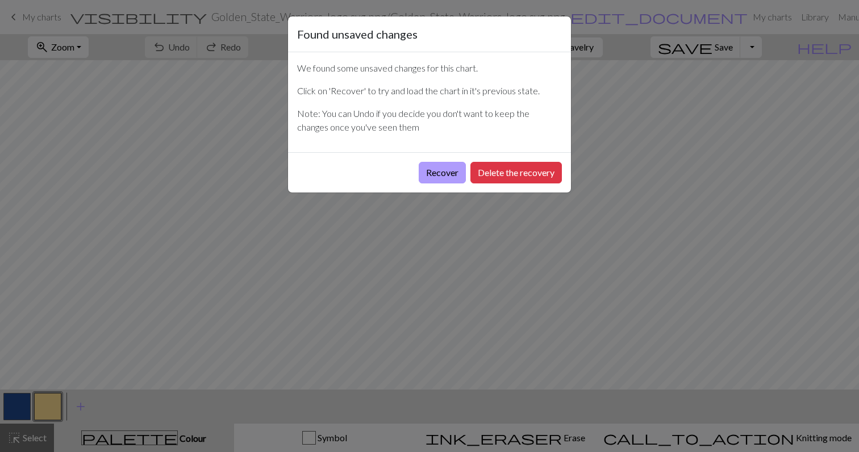
click at [451, 173] on button "Recover" at bounding box center [442, 173] width 47 height 22
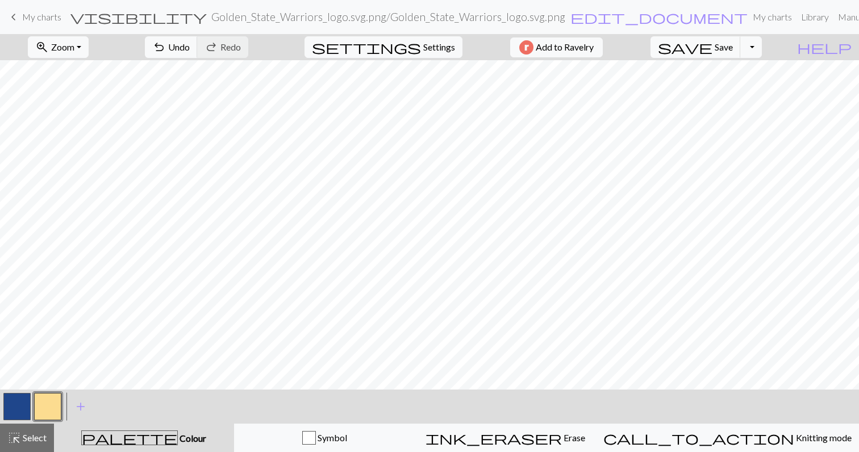
click at [33, 18] on span "My charts" at bounding box center [41, 16] width 39 height 11
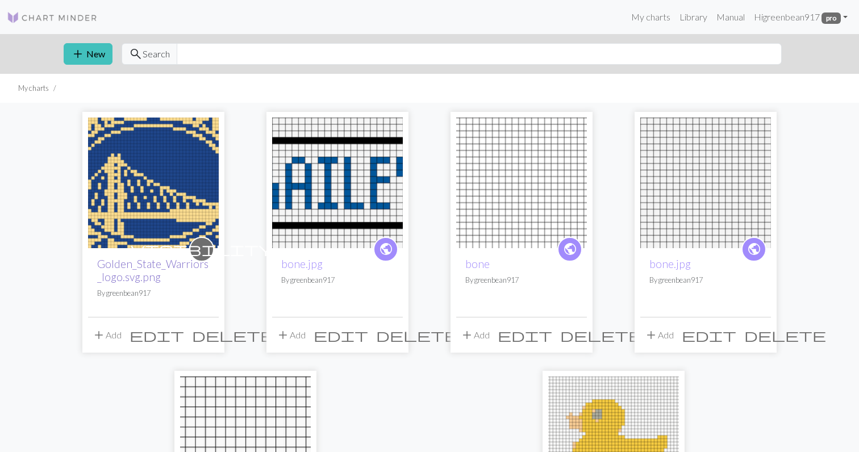
click at [135, 274] on link "Golden_State_Warriors_logo.svg.png" at bounding box center [152, 270] width 111 height 26
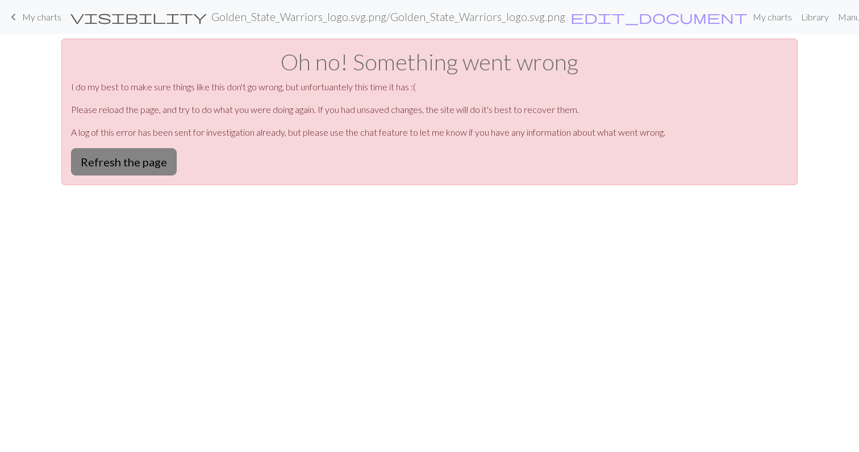
click at [152, 169] on button "Refresh the page" at bounding box center [124, 161] width 106 height 27
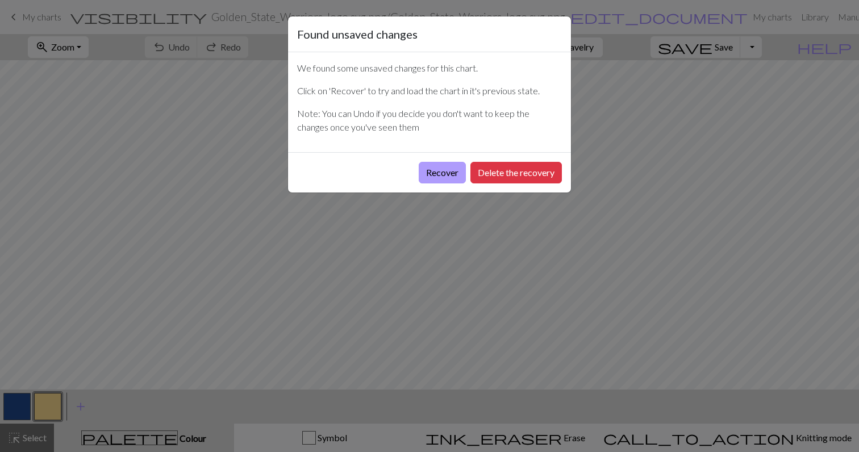
click at [453, 173] on button "Recover" at bounding box center [442, 173] width 47 height 22
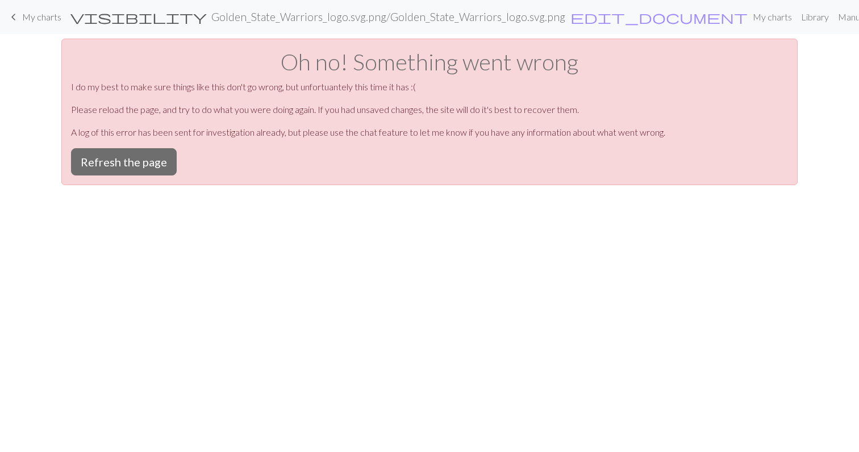
click at [32, 17] on span "My charts" at bounding box center [41, 16] width 39 height 11
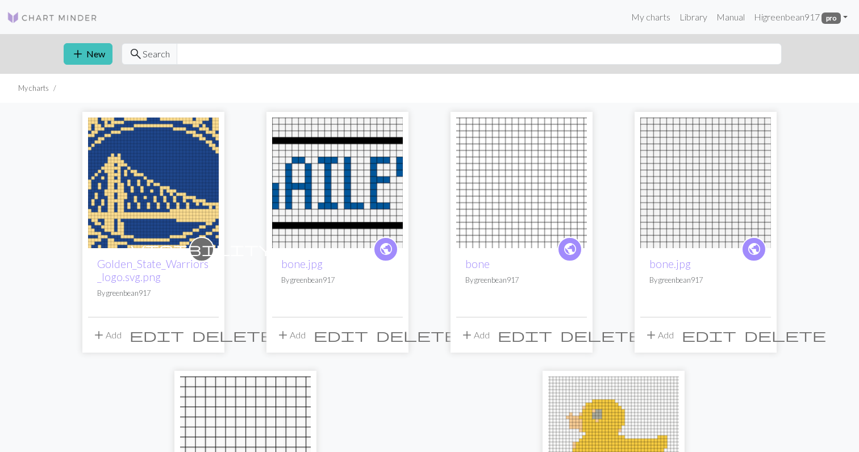
click at [337, 193] on img at bounding box center [337, 183] width 131 height 131
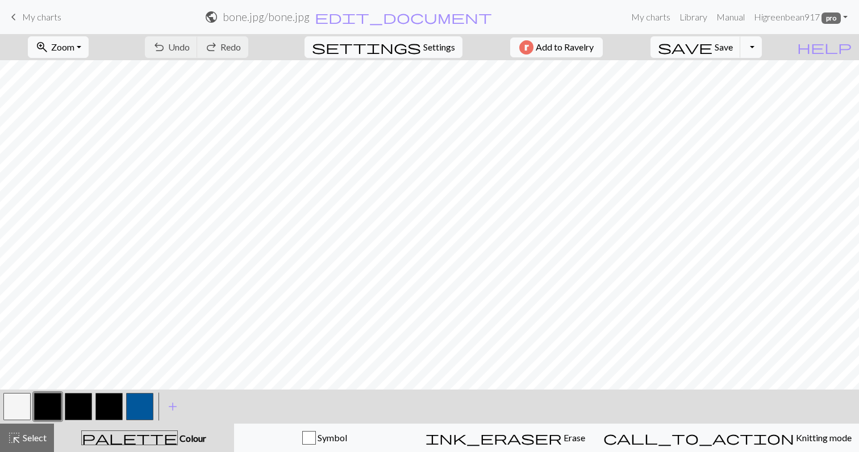
click at [41, 20] on span "My charts" at bounding box center [41, 16] width 39 height 11
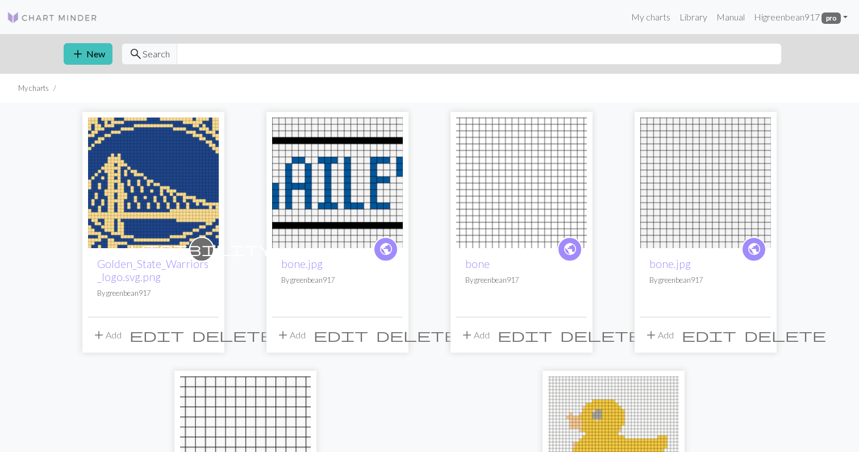
click at [207, 252] on span "visibility" at bounding box center [202, 249] width 142 height 18
click at [120, 255] on div "visibility Golden_State_Warriors_logo.svg.png By greenbean917" at bounding box center [153, 282] width 131 height 69
click at [127, 263] on link "Golden_State_Warriors_logo.svg.png" at bounding box center [152, 270] width 111 height 26
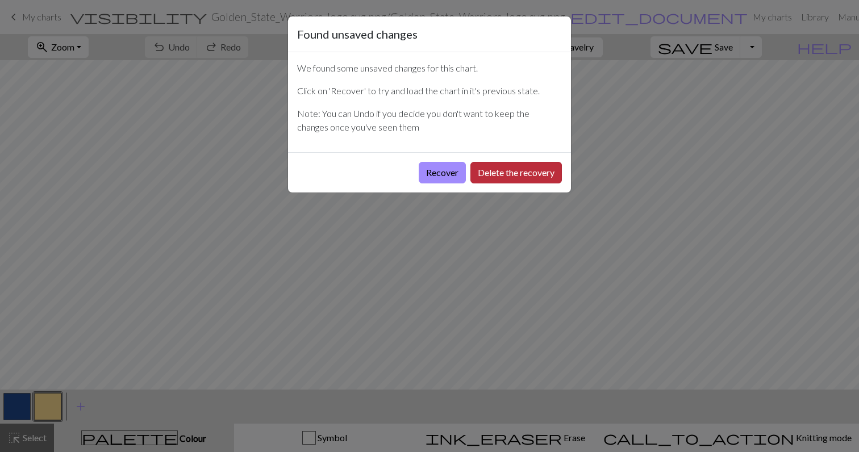
click at [504, 177] on button "Delete the recovery" at bounding box center [517, 173] width 92 height 22
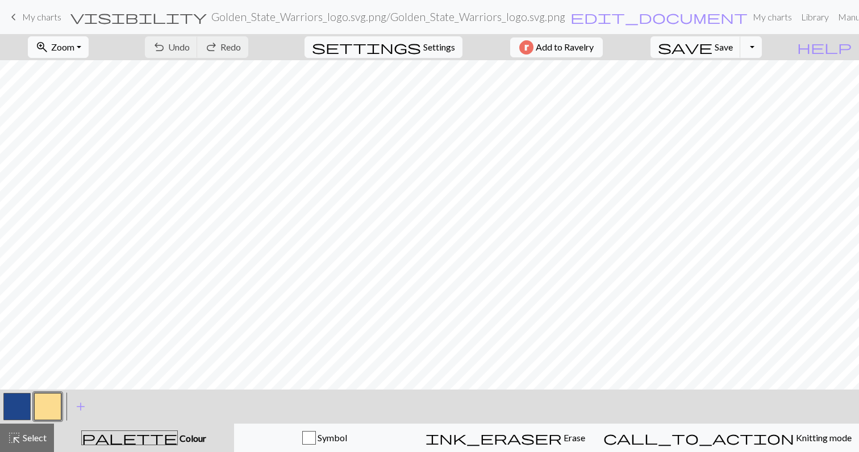
click at [74, 48] on span "Zoom" at bounding box center [62, 46] width 23 height 11
click at [85, 77] on button "Fit all" at bounding box center [73, 72] width 90 height 18
click at [241, 48] on div "undo Undo Undo redo Redo Redo" at bounding box center [196, 47] width 121 height 26
click at [232, 48] on div "undo Undo Undo redo Redo Redo" at bounding box center [196, 47] width 121 height 26
click at [41, 12] on span "My charts" at bounding box center [41, 16] width 39 height 11
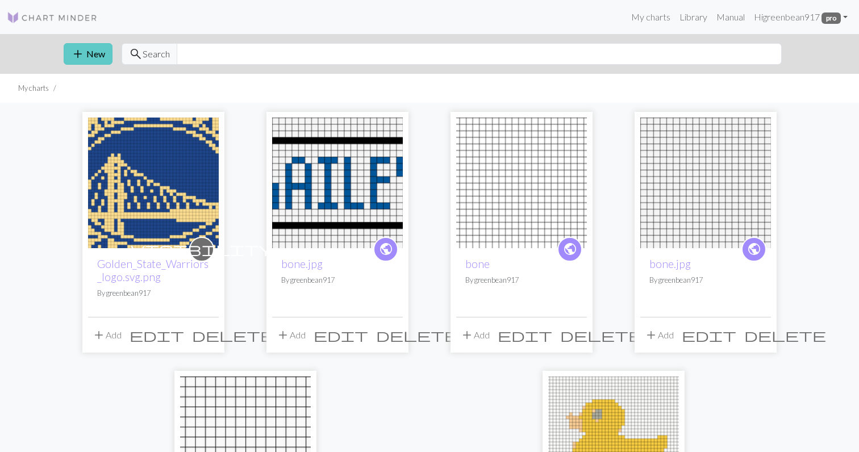
click at [101, 55] on button "add New" at bounding box center [88, 54] width 49 height 22
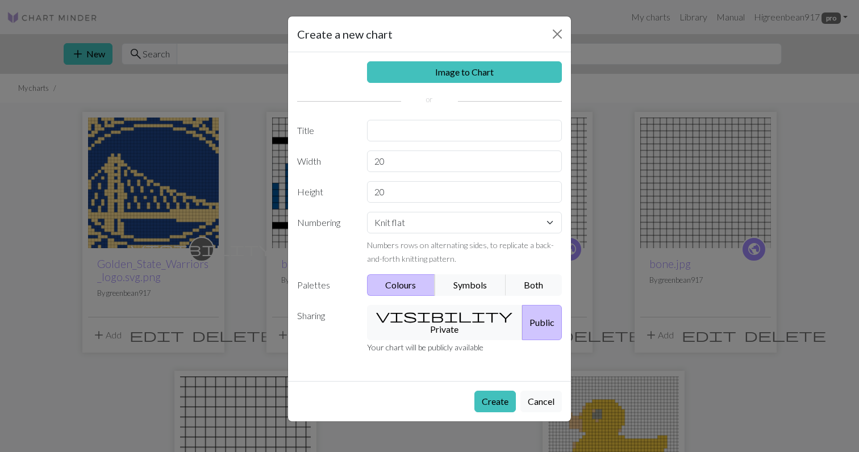
click at [477, 84] on div "Image to Chart Title Width 20 Height 20 Numbering Knit flat Knit in the round L…" at bounding box center [429, 216] width 283 height 329
drag, startPoint x: 389, startPoint y: 167, endPoint x: 358, endPoint y: 159, distance: 32.8
click at [358, 159] on div "Width 20" at bounding box center [429, 162] width 279 height 22
type input "74"
type input "40"
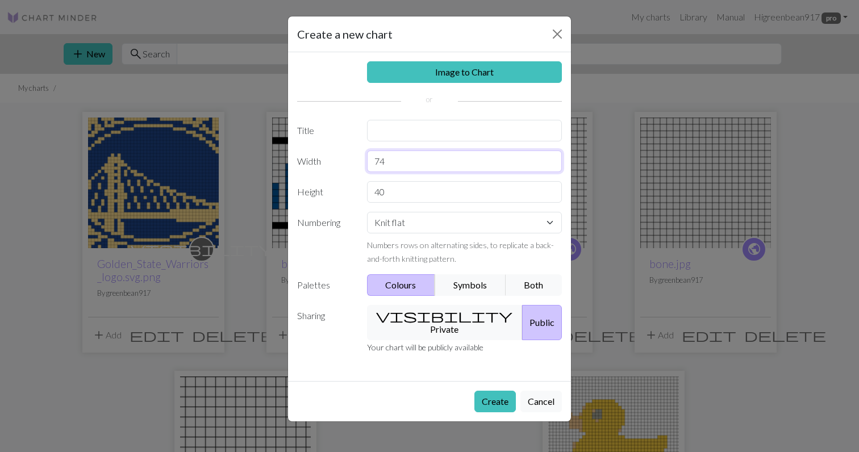
drag, startPoint x: 392, startPoint y: 160, endPoint x: 350, endPoint y: 160, distance: 42.1
click at [350, 160] on div "Width 74" at bounding box center [429, 162] width 279 height 22
type input "8"
type input "90"
drag, startPoint x: 421, startPoint y: 192, endPoint x: 363, endPoint y: 180, distance: 59.3
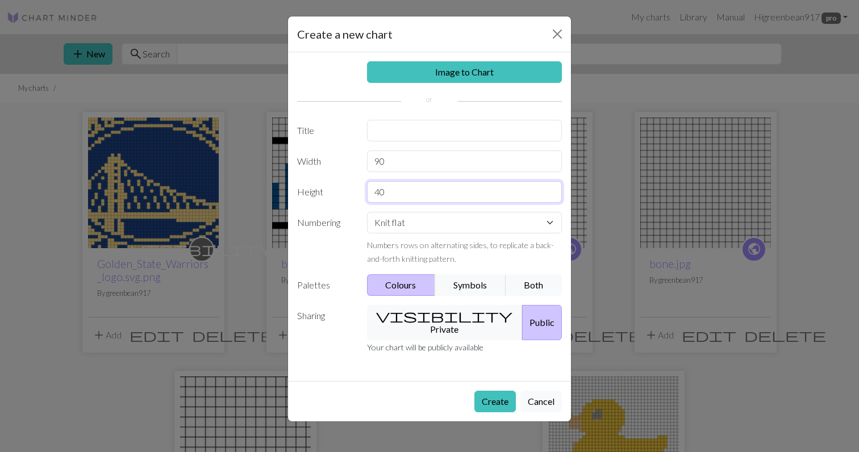
click at [363, 180] on div "Image to Chart Title Width 90 Height 40 Numbering Knit flat Knit in the round L…" at bounding box center [429, 216] width 283 height 329
type input "50"
click at [497, 391] on button "Create" at bounding box center [495, 402] width 41 height 22
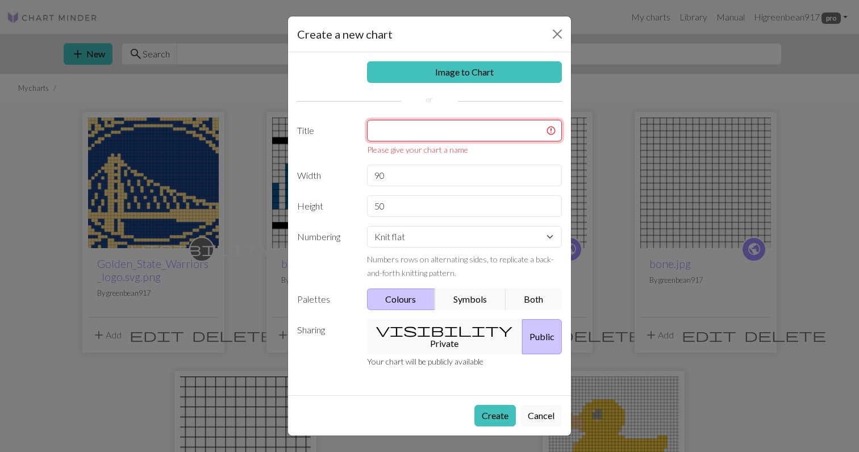
click at [434, 124] on input "text" at bounding box center [465, 131] width 196 height 22
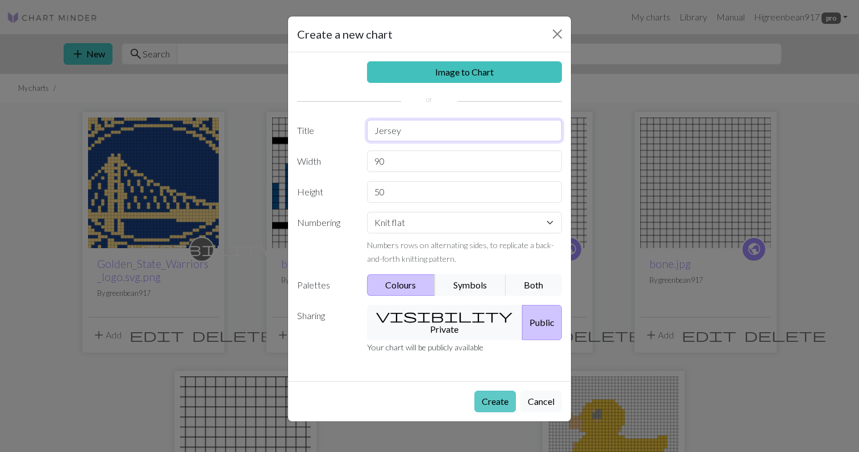
type input "Jersey"
click at [495, 391] on button "Create" at bounding box center [495, 402] width 41 height 22
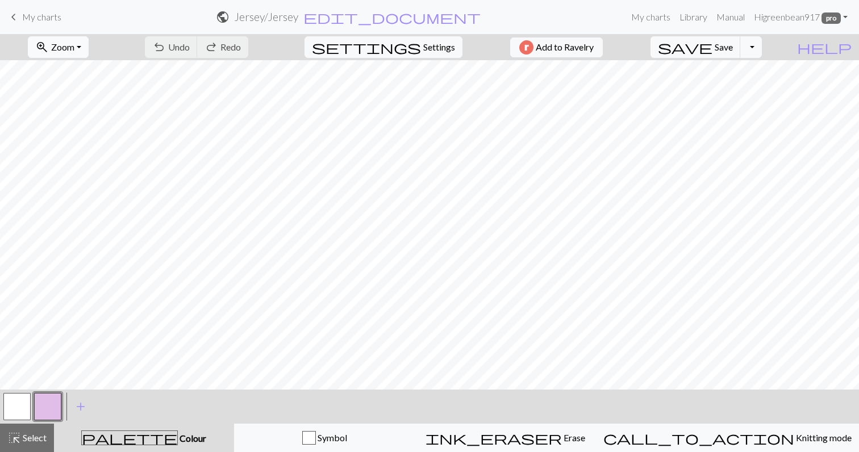
click at [89, 47] on button "zoom_in Zoom Zoom" at bounding box center [58, 47] width 61 height 22
click at [146, 43] on div "zoom_in Zoom Zoom Fit all Fit width Fit height 50% 100% 150% 200% undo Undo Und…" at bounding box center [395, 47] width 790 height 26
click at [447, 41] on span "Settings" at bounding box center [439, 47] width 32 height 14
select select "aran"
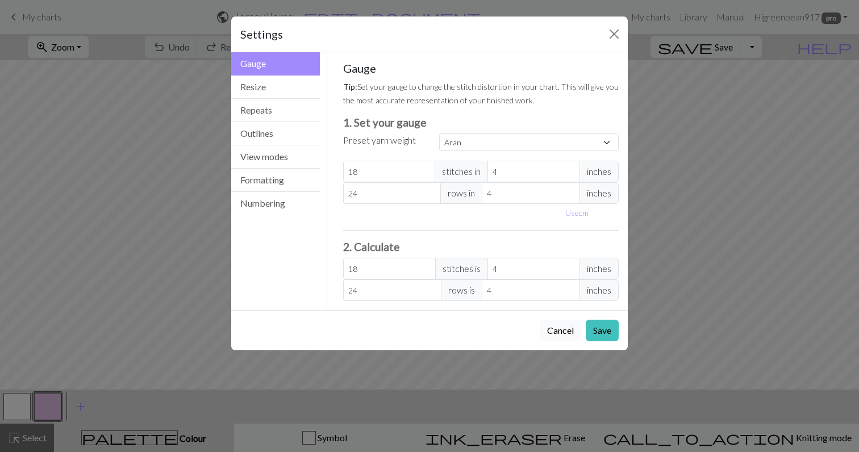
click at [556, 327] on button "Cancel" at bounding box center [560, 331] width 41 height 22
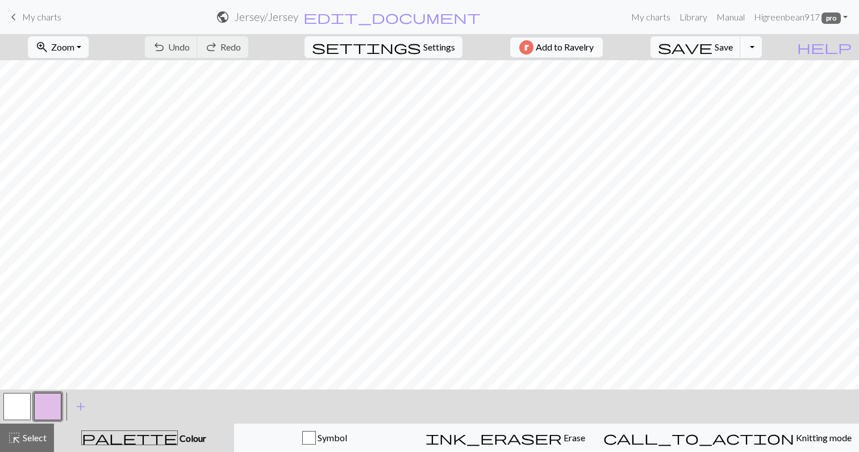
click at [762, 47] on button "Toggle Dropdown" at bounding box center [752, 47] width 22 height 22
click at [35, 9] on link "keyboard_arrow_left My charts" at bounding box center [34, 16] width 55 height 19
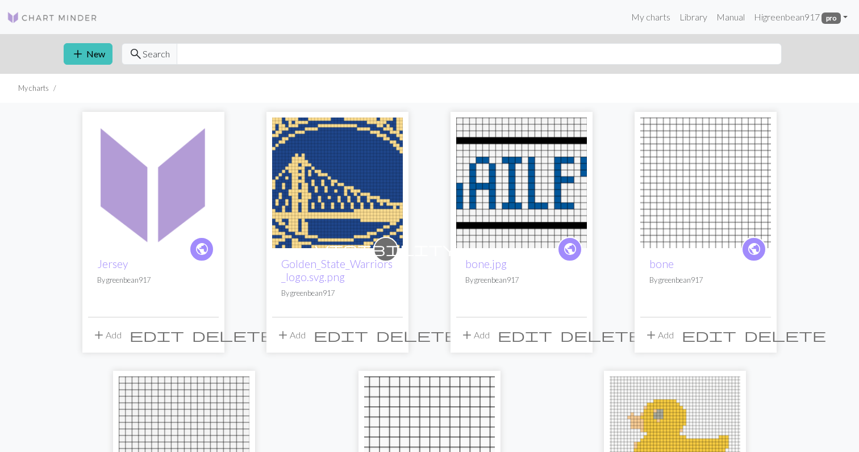
click at [209, 339] on span "delete" at bounding box center [233, 335] width 82 height 16
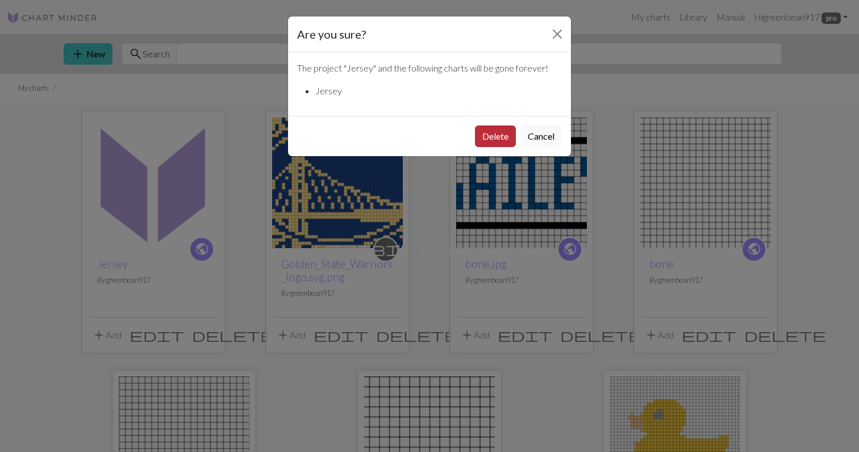
click at [494, 140] on button "Delete" at bounding box center [495, 137] width 41 height 22
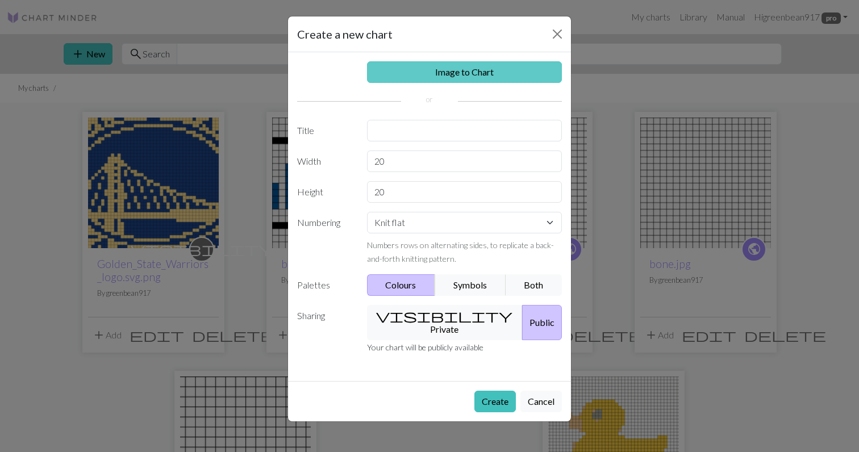
click at [460, 72] on link "Image to Chart" at bounding box center [465, 72] width 196 height 22
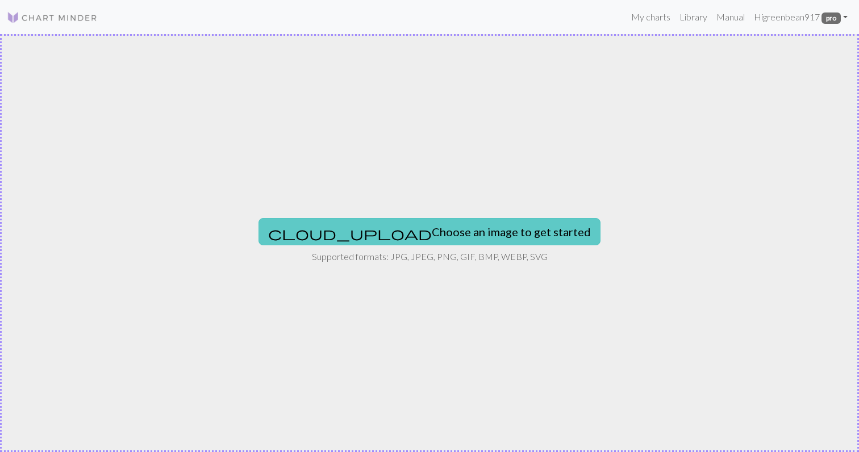
click at [439, 233] on button "cloud_upload Choose an image to get started" at bounding box center [430, 231] width 342 height 27
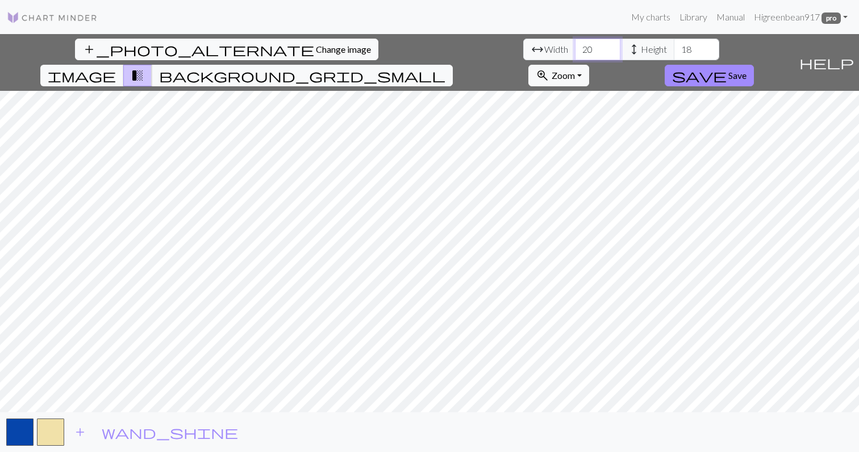
click at [575, 43] on input "20" at bounding box center [597, 50] width 45 height 22
drag, startPoint x: 263, startPoint y: 47, endPoint x: 241, endPoint y: 46, distance: 22.2
click at [524, 47] on div "arrow_range Width 20 height Height 18" at bounding box center [622, 50] width 196 height 22
type input "90"
type input "50"
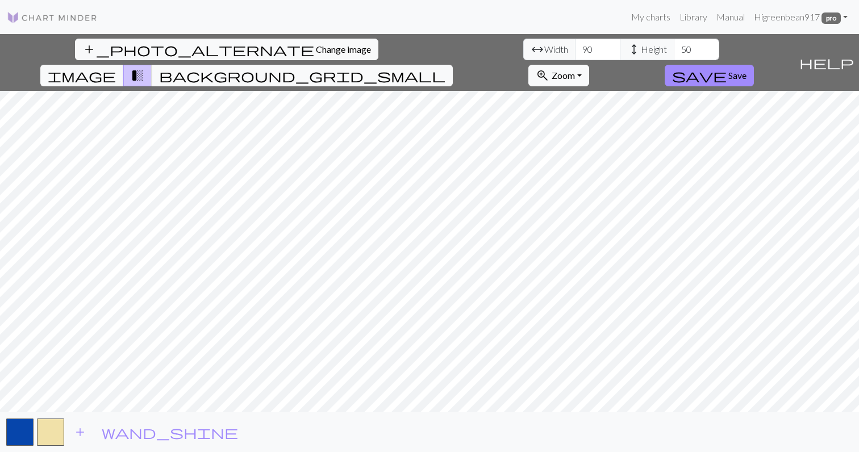
click at [428, 418] on div "add_photo_alternate Change image arrow_range Width 90 height Height 50 image tr…" at bounding box center [429, 243] width 859 height 418
click at [747, 70] on span "Save" at bounding box center [738, 75] width 18 height 11
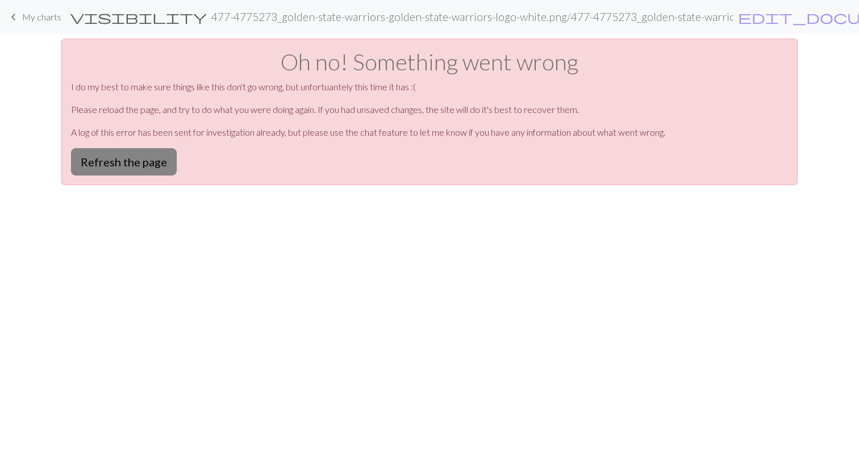
click at [149, 169] on button "Refresh the page" at bounding box center [124, 161] width 106 height 27
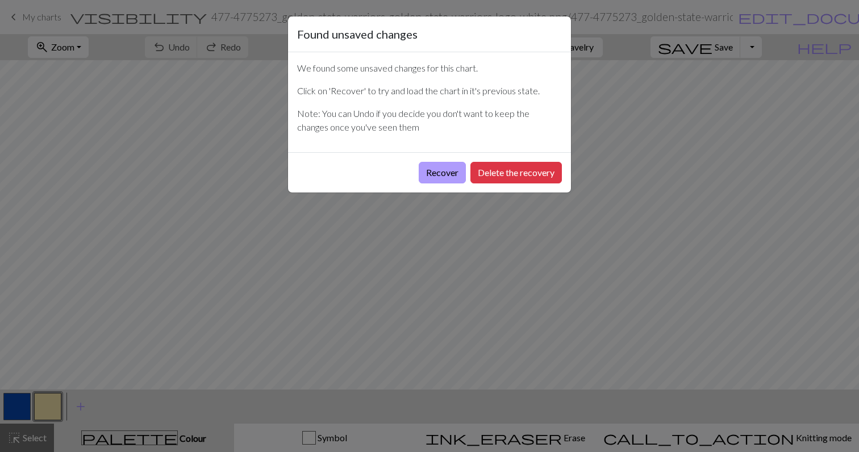
click at [431, 168] on button "Recover" at bounding box center [442, 173] width 47 height 22
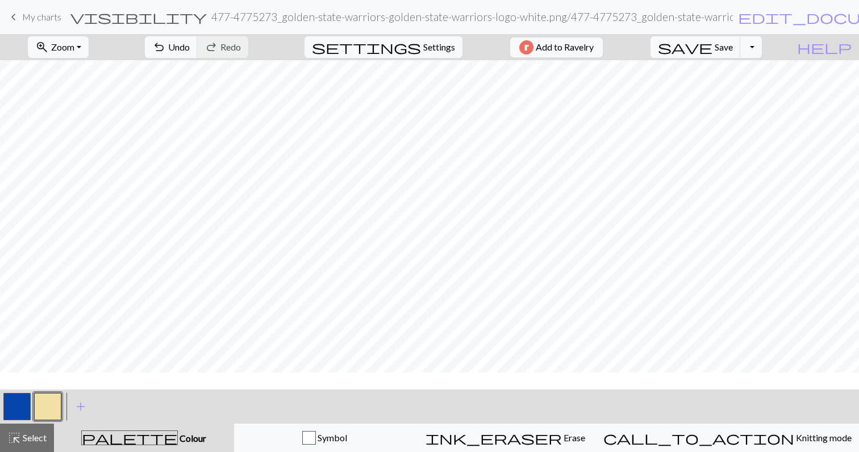
scroll to position [465, 0]
click at [733, 42] on span "Save" at bounding box center [724, 46] width 18 height 11
click at [733, 49] on span "Save" at bounding box center [724, 46] width 18 height 11
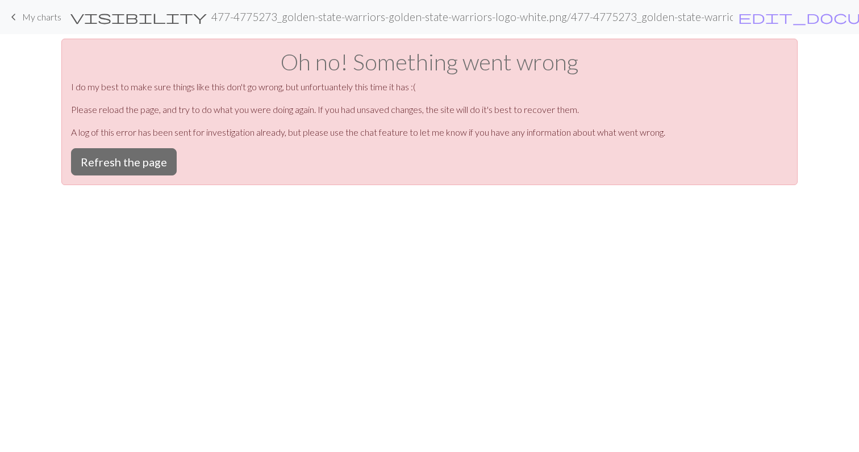
scroll to position [0, 0]
click at [161, 161] on button "Refresh the page" at bounding box center [124, 161] width 106 height 27
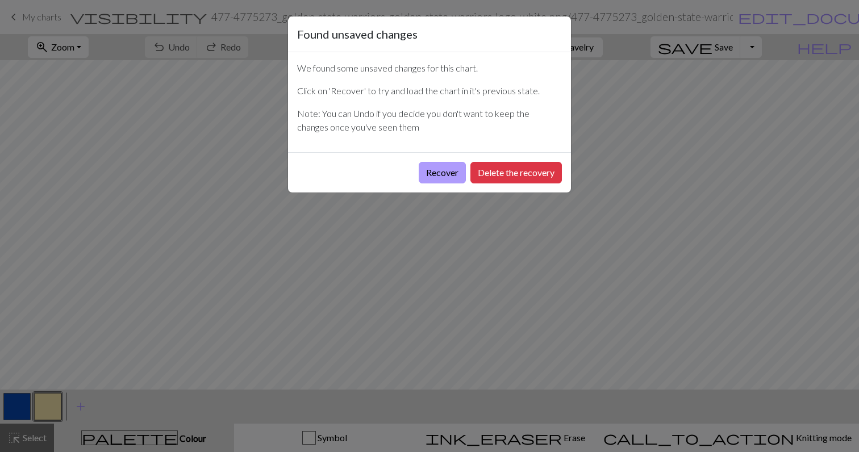
click at [450, 175] on button "Recover" at bounding box center [442, 173] width 47 height 22
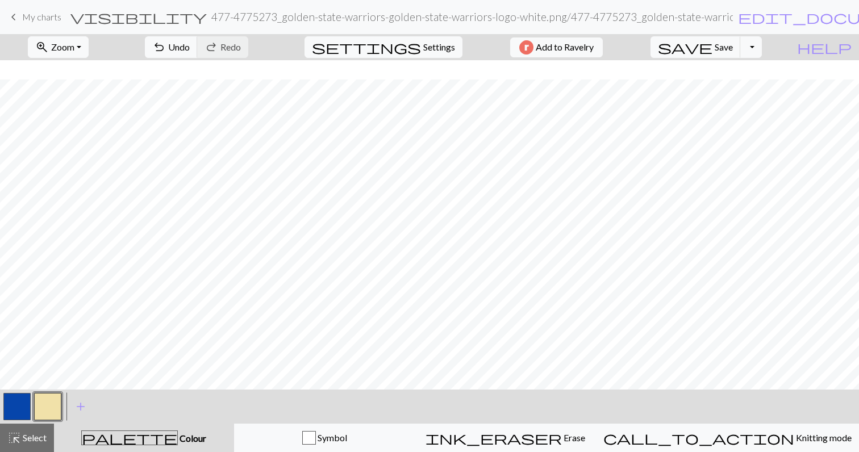
scroll to position [329, 0]
click at [74, 50] on span "Zoom" at bounding box center [62, 46] width 23 height 11
click at [89, 93] on button "Fit width" at bounding box center [73, 90] width 90 height 18
click at [74, 49] on span "Zoom" at bounding box center [62, 46] width 23 height 11
click at [90, 111] on button "Fit height" at bounding box center [73, 108] width 90 height 18
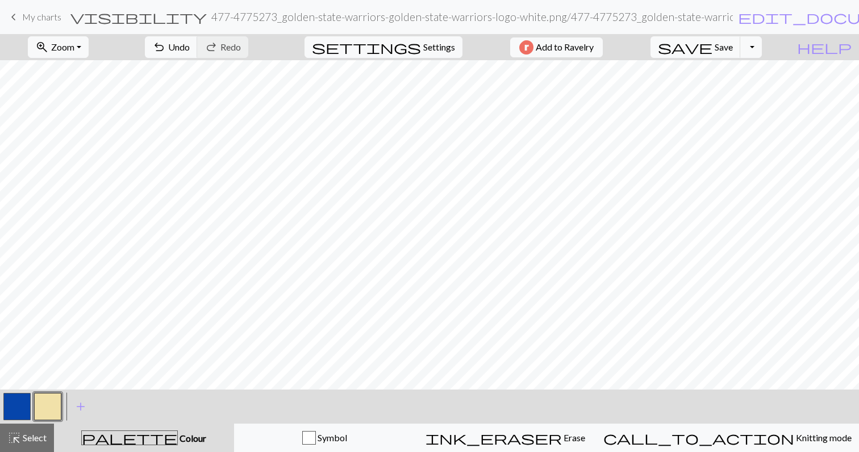
scroll to position [142, 0]
click at [733, 49] on span "Save" at bounding box center [724, 46] width 18 height 11
click at [733, 46] on span "Save" at bounding box center [724, 46] width 18 height 11
click at [733, 51] on span "Save" at bounding box center [724, 46] width 18 height 11
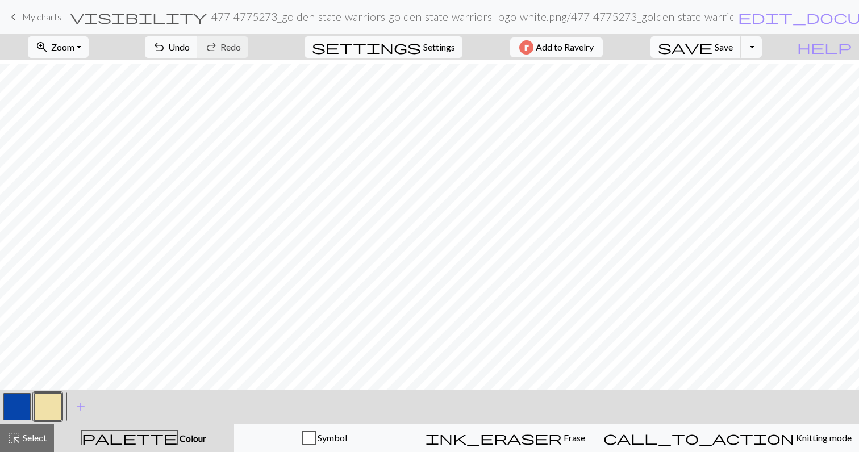
scroll to position [81, 0]
click at [28, 406] on button "button" at bounding box center [16, 406] width 27 height 27
click at [190, 49] on span "Undo" at bounding box center [179, 46] width 22 height 11
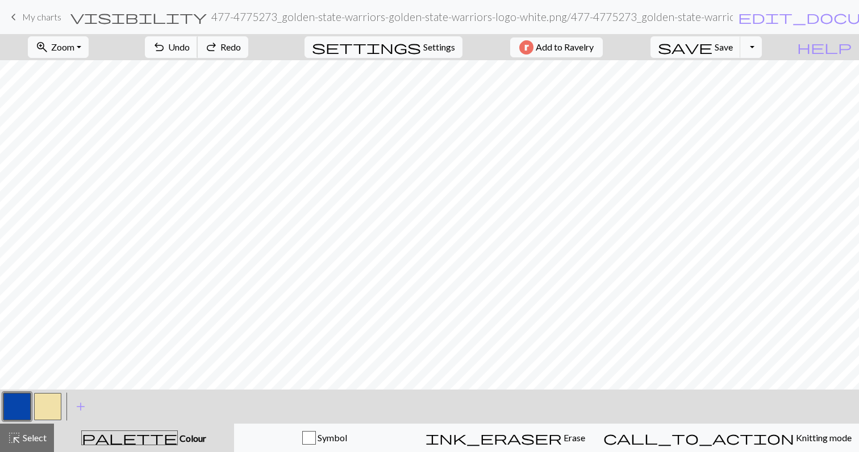
click at [190, 49] on span "Undo" at bounding box center [179, 46] width 22 height 11
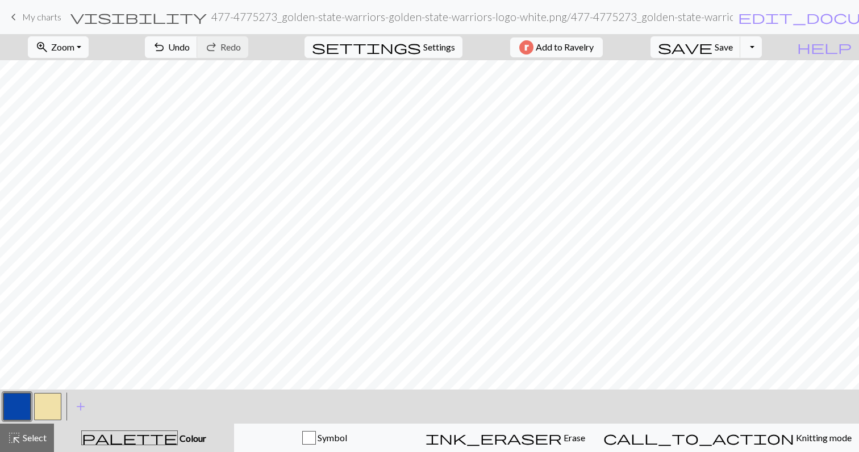
click at [55, 396] on button "button" at bounding box center [47, 406] width 27 height 27
click at [190, 48] on span "Undo" at bounding box center [179, 46] width 22 height 11
click at [18, 410] on button "button" at bounding box center [16, 406] width 27 height 27
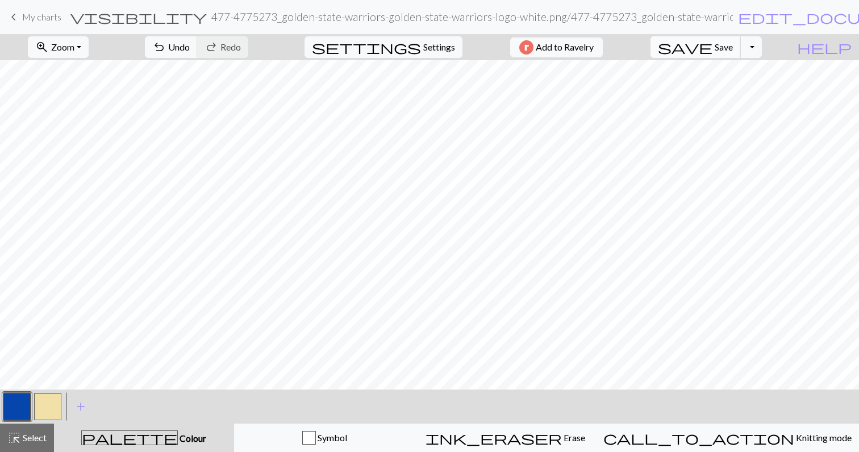
click at [713, 43] on span "save" at bounding box center [685, 47] width 55 height 16
click at [73, 51] on span "Zoom" at bounding box center [62, 46] width 23 height 11
click at [81, 73] on button "Fit all" at bounding box center [73, 72] width 90 height 18
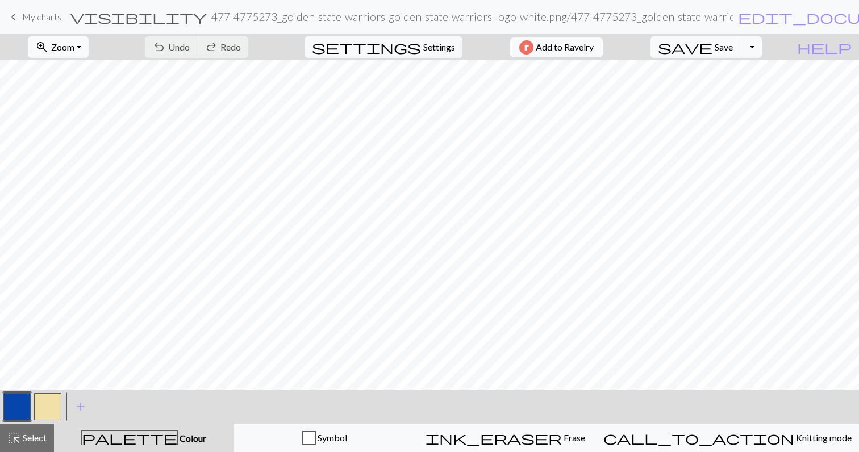
click at [74, 48] on span "Zoom" at bounding box center [62, 46] width 23 height 11
click at [85, 72] on button "Fit all" at bounding box center [73, 72] width 90 height 18
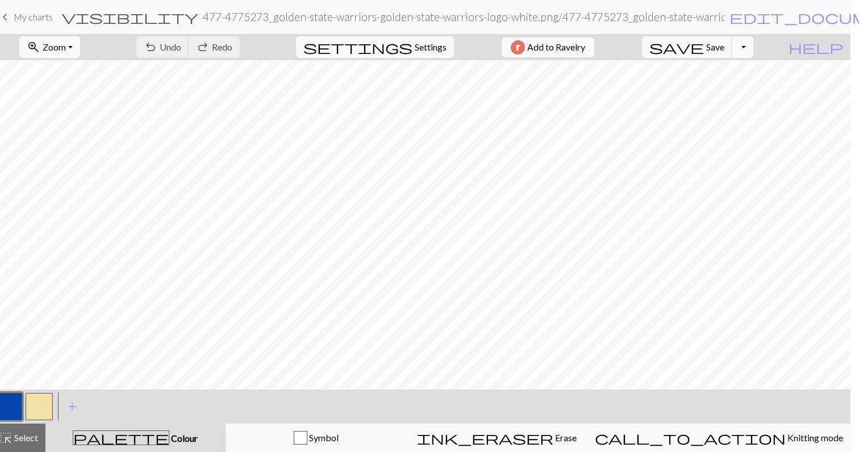
scroll to position [0, 0]
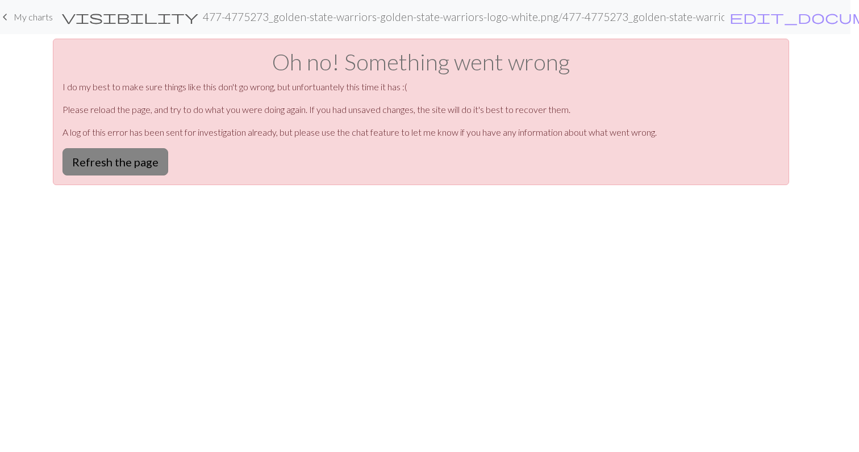
click at [141, 159] on button "Refresh the page" at bounding box center [116, 161] width 106 height 27
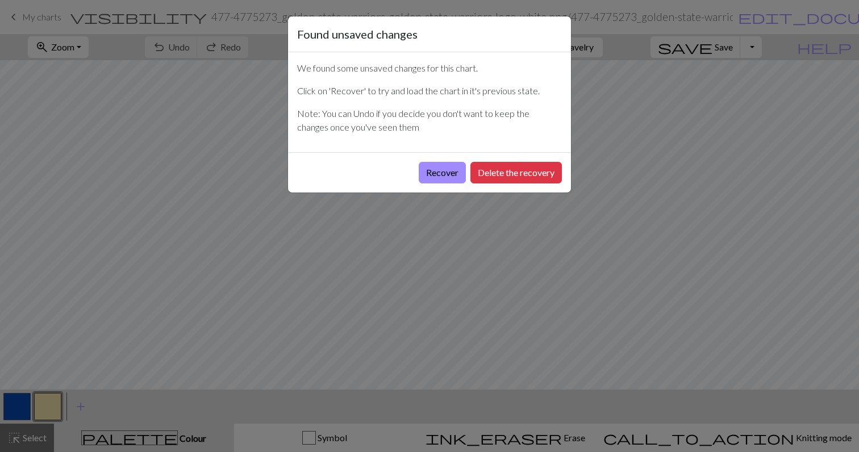
scroll to position [0, 9]
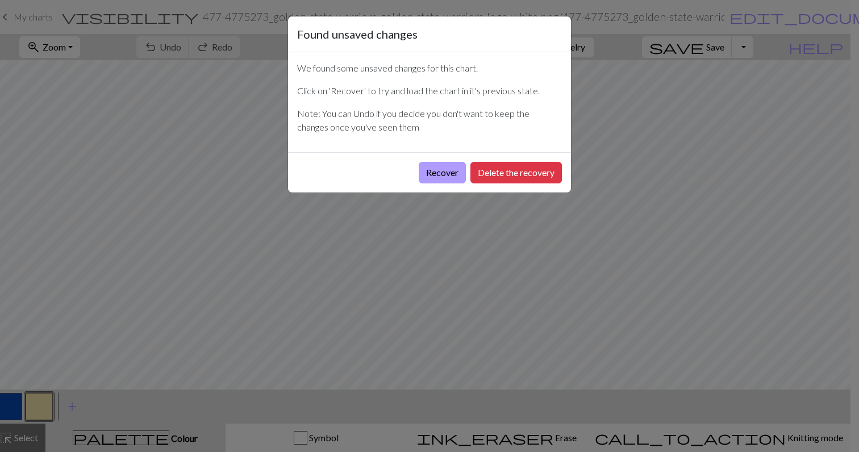
click at [451, 176] on button "Recover" at bounding box center [442, 173] width 47 height 22
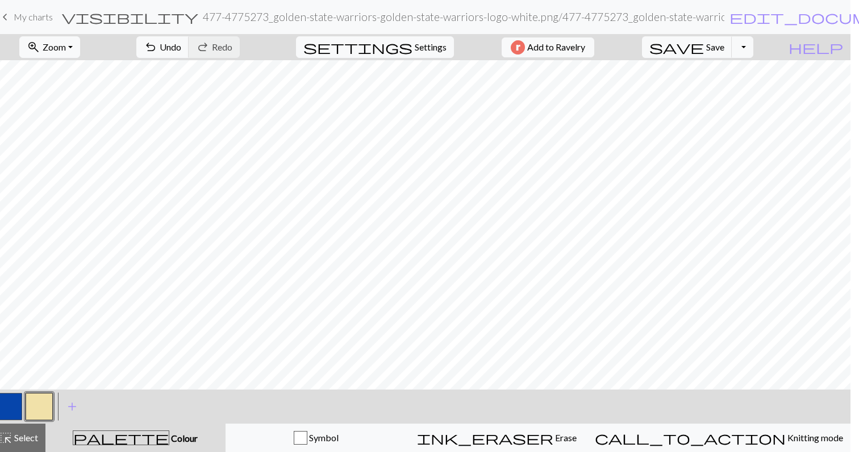
scroll to position [585, 57]
click at [5, 401] on button "button" at bounding box center [8, 406] width 27 height 27
click at [45, 413] on button "button" at bounding box center [39, 406] width 27 height 27
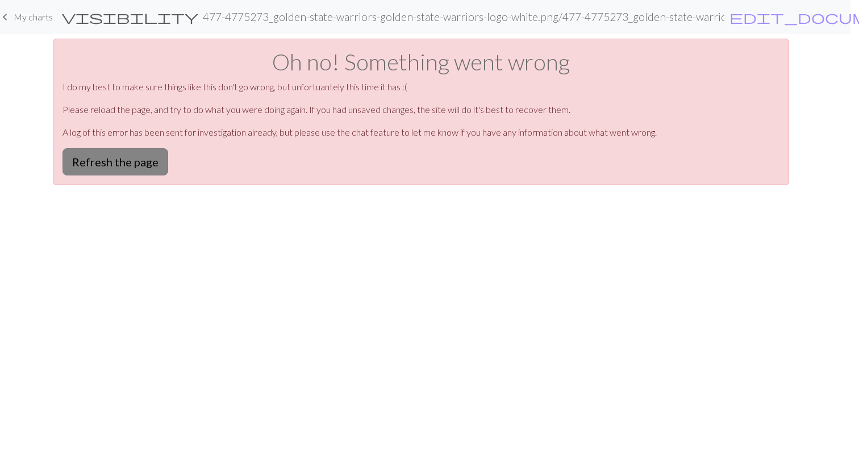
click at [156, 164] on button "Refresh the page" at bounding box center [116, 161] width 106 height 27
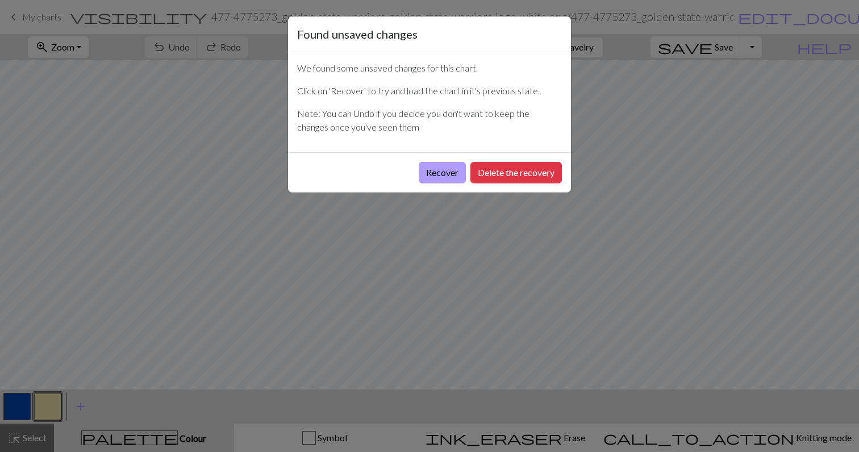
click at [446, 175] on button "Recover" at bounding box center [442, 173] width 47 height 22
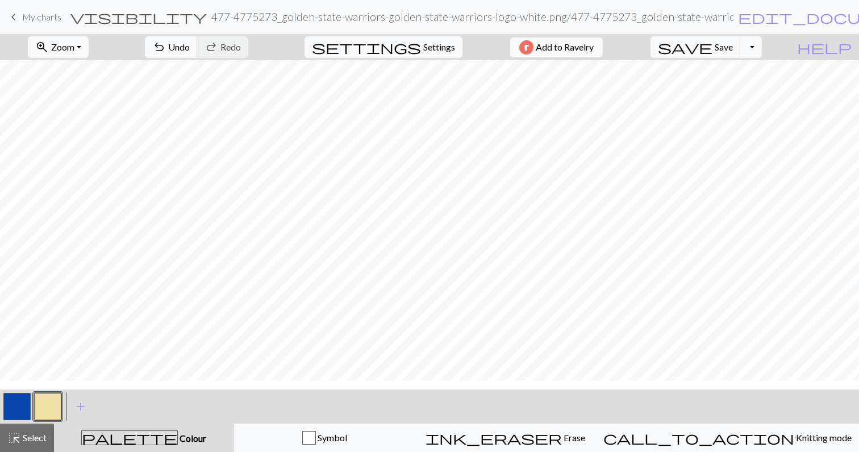
scroll to position [-1, 0]
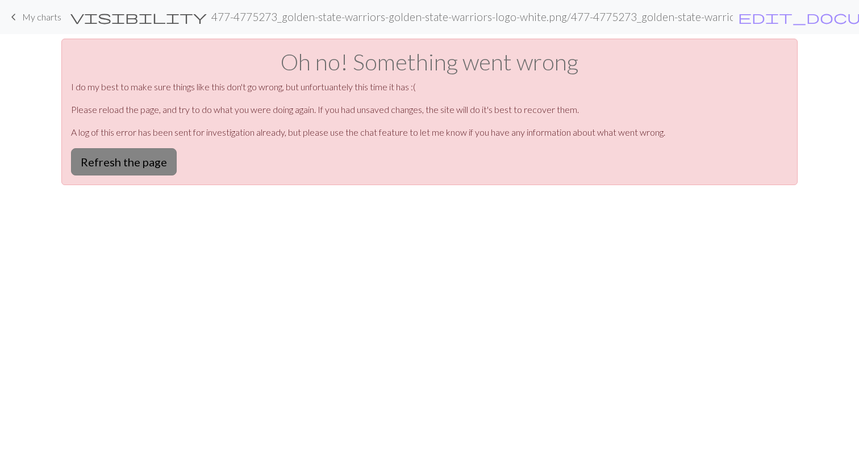
click at [138, 168] on button "Refresh the page" at bounding box center [124, 161] width 106 height 27
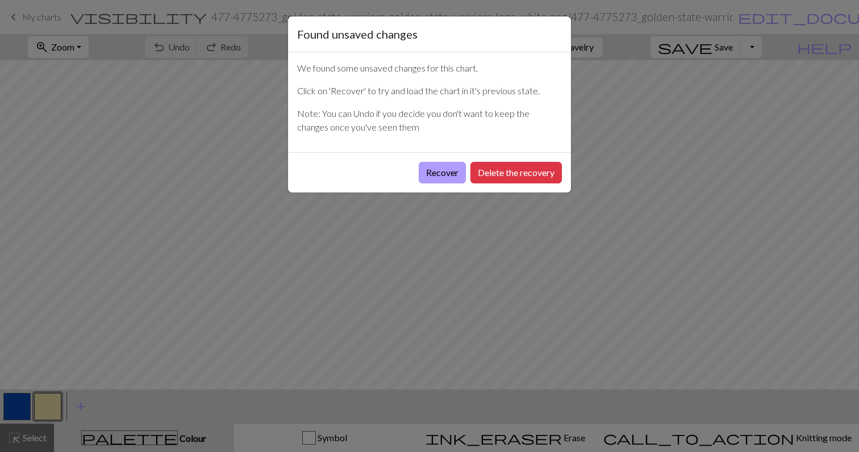
click at [431, 168] on button "Recover" at bounding box center [442, 173] width 47 height 22
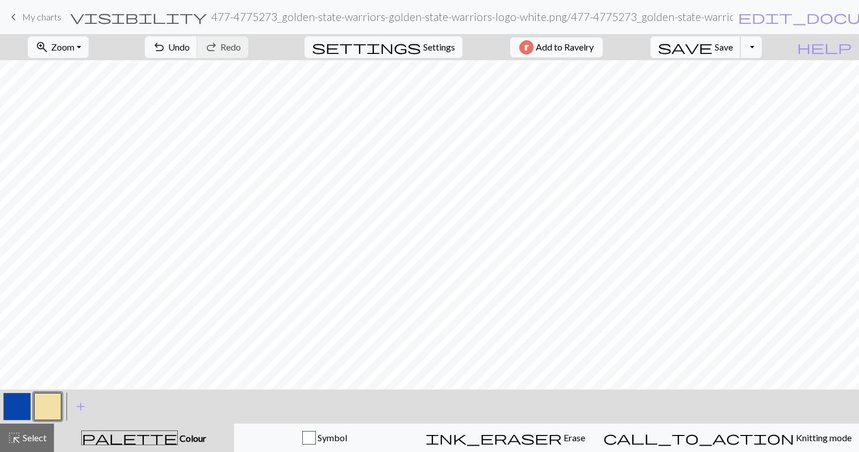
click at [736, 43] on button "save Save Save" at bounding box center [696, 47] width 90 height 22
click at [88, 56] on button "zoom_in Zoom Zoom" at bounding box center [58, 47] width 61 height 22
click at [84, 77] on button "Fit all" at bounding box center [73, 72] width 90 height 18
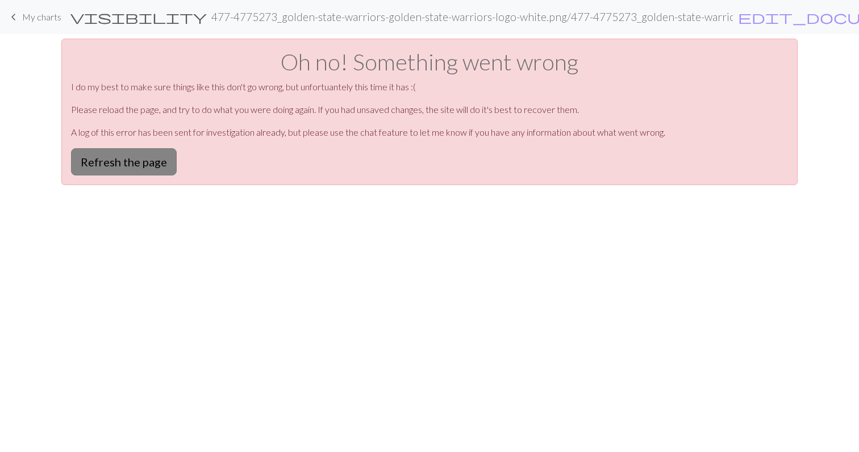
click at [141, 166] on button "Refresh the page" at bounding box center [124, 161] width 106 height 27
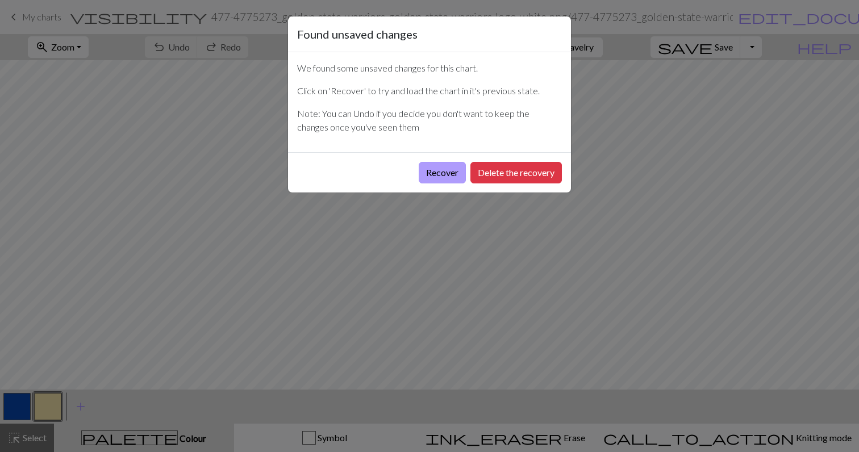
click at [437, 171] on button "Recover" at bounding box center [442, 173] width 47 height 22
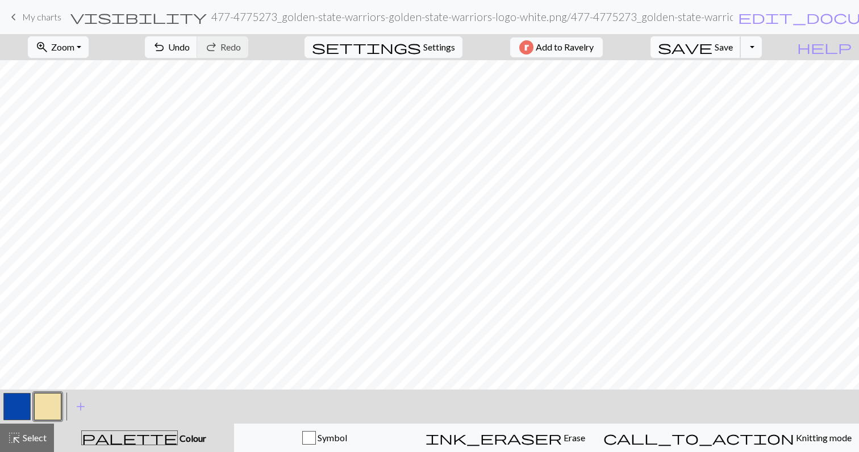
click at [739, 53] on button "save Save Save" at bounding box center [696, 47] width 90 height 22
click at [68, 48] on button "zoom_in Zoom Zoom" at bounding box center [58, 47] width 61 height 22
click at [88, 76] on button "Fit all" at bounding box center [73, 72] width 90 height 18
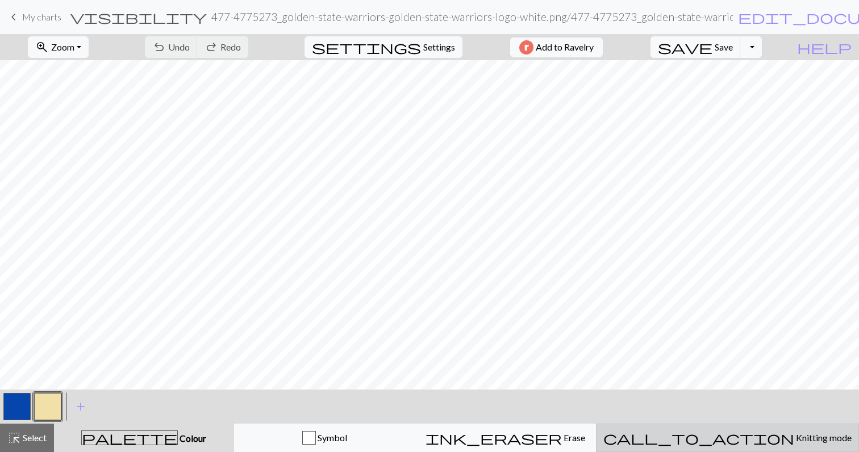
click at [745, 431] on div "call_to_action Knitting mode Knitting mode" at bounding box center [728, 438] width 248 height 14
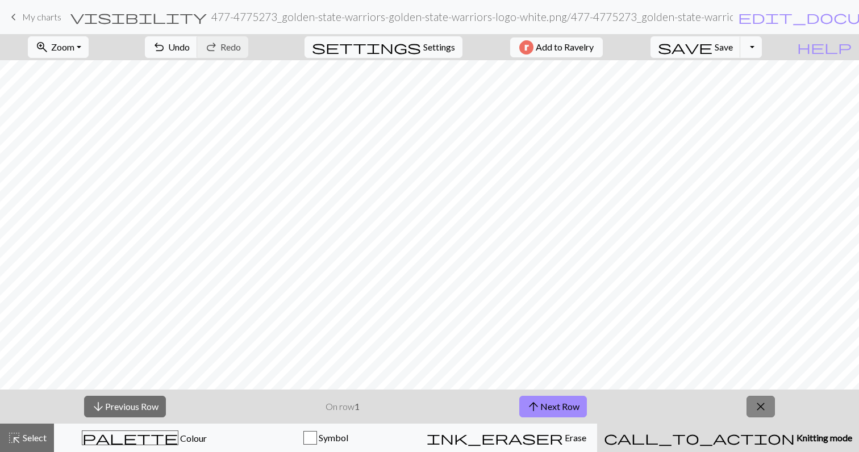
click at [767, 405] on span "close" at bounding box center [761, 407] width 14 height 16
